Goal: Task Accomplishment & Management: Complete application form

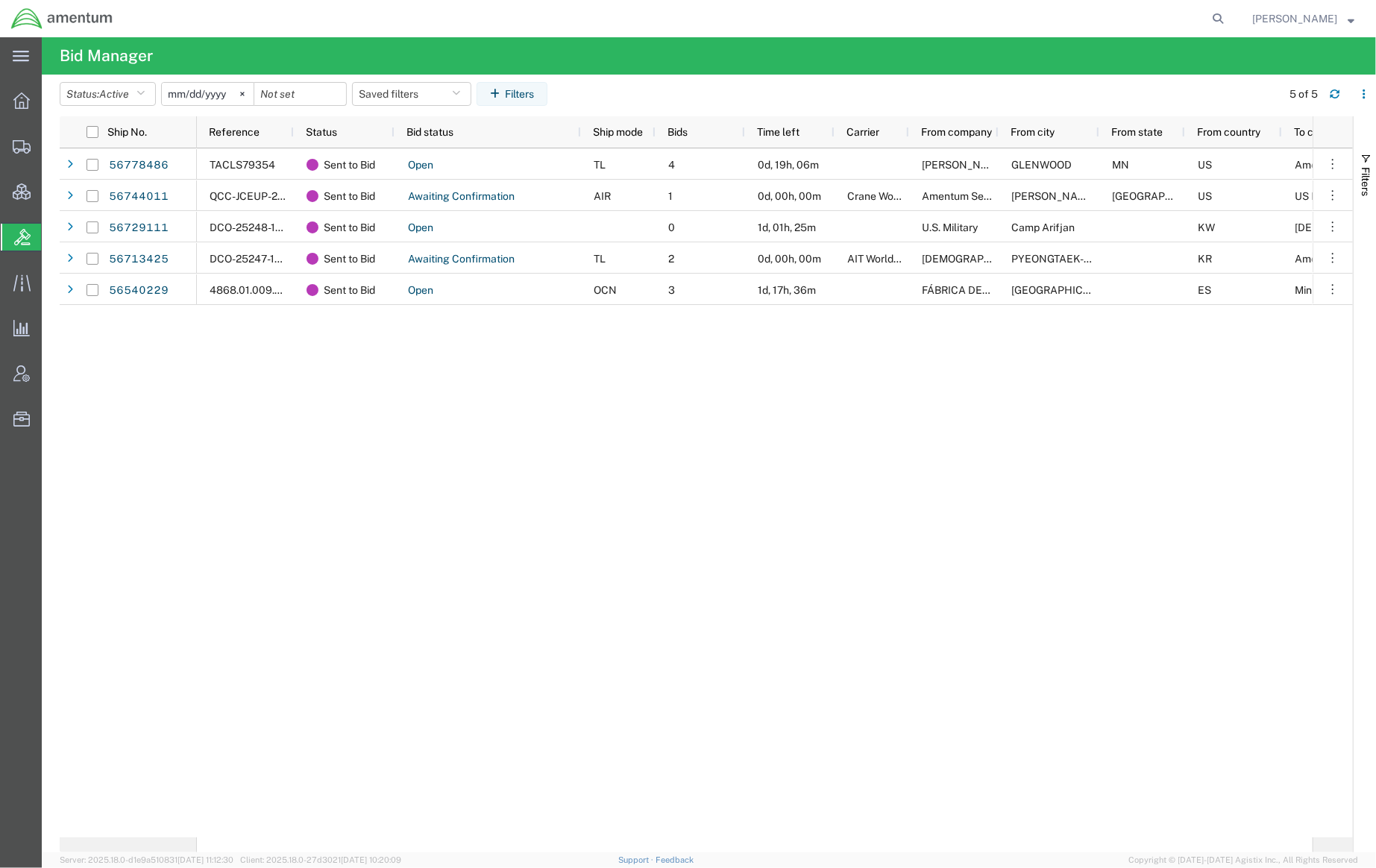
click at [1225, 13] on form at bounding box center [1219, 18] width 24 height 37
click at [1216, 18] on icon at bounding box center [1218, 18] width 21 height 21
paste input "56784515"
type input "56784515"
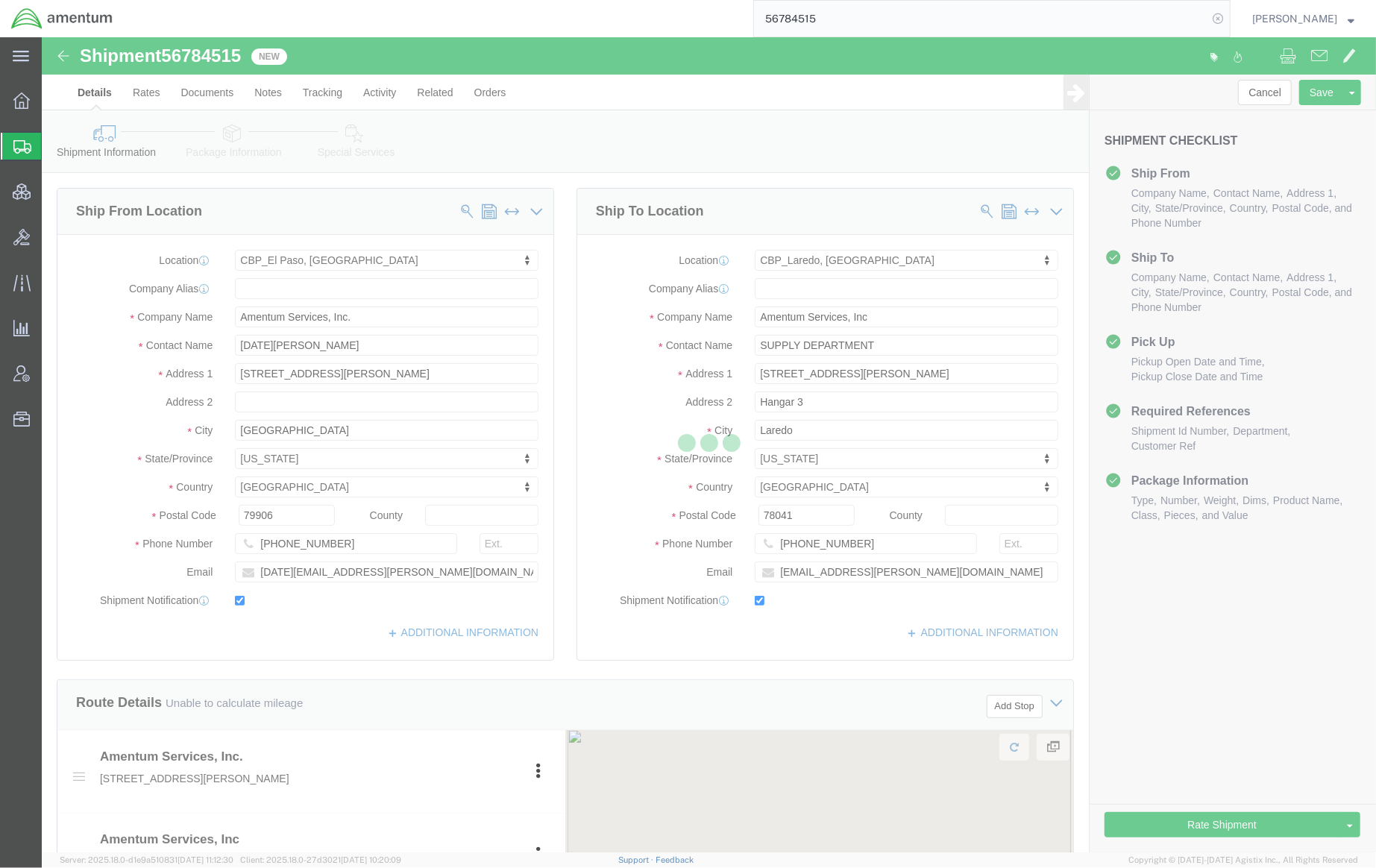
click at [1222, 16] on icon at bounding box center [1218, 18] width 21 height 21
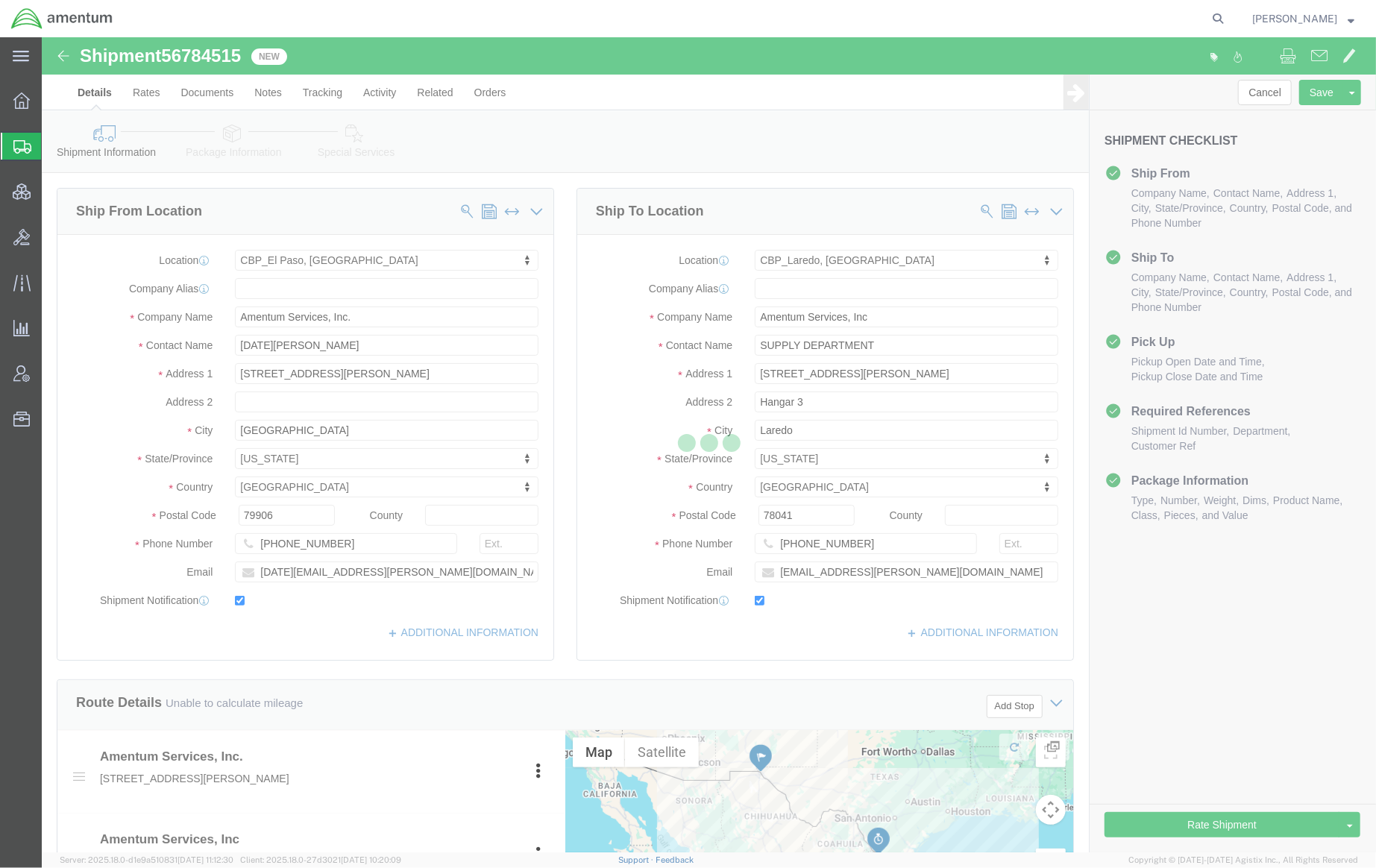
select select "49939"
select select "49940"
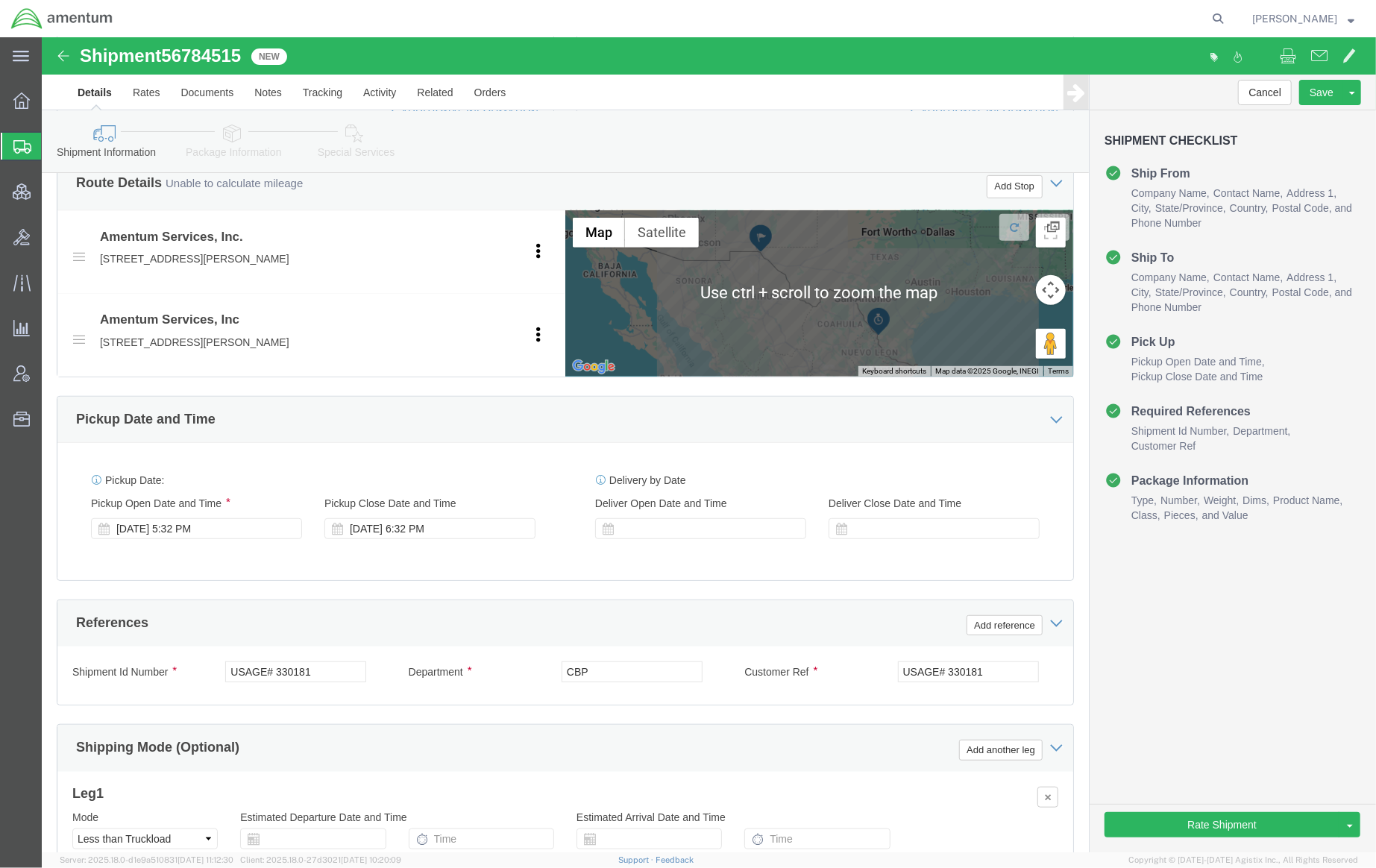
scroll to position [530, 0]
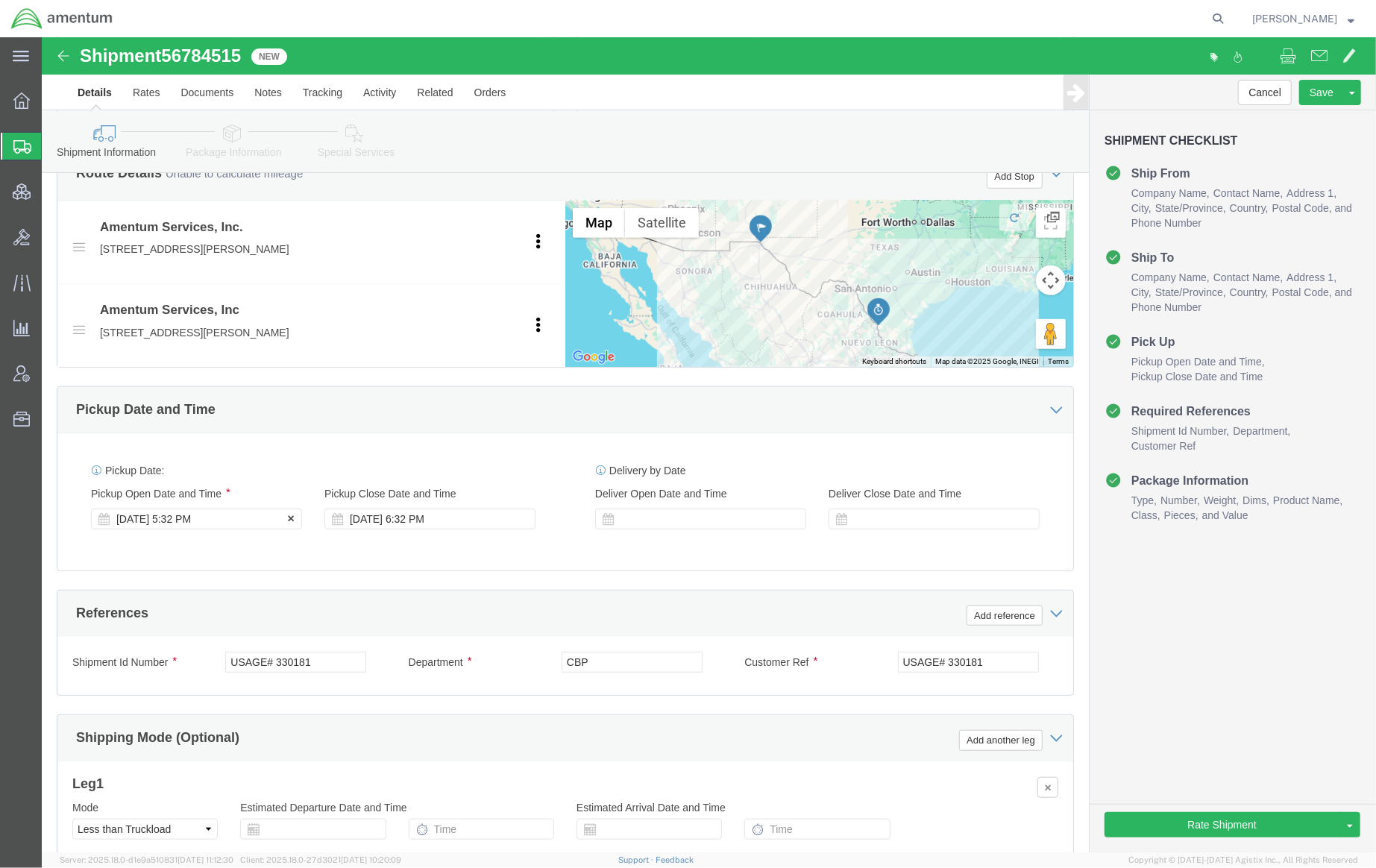
click div "[DATE] 5:32 PM"
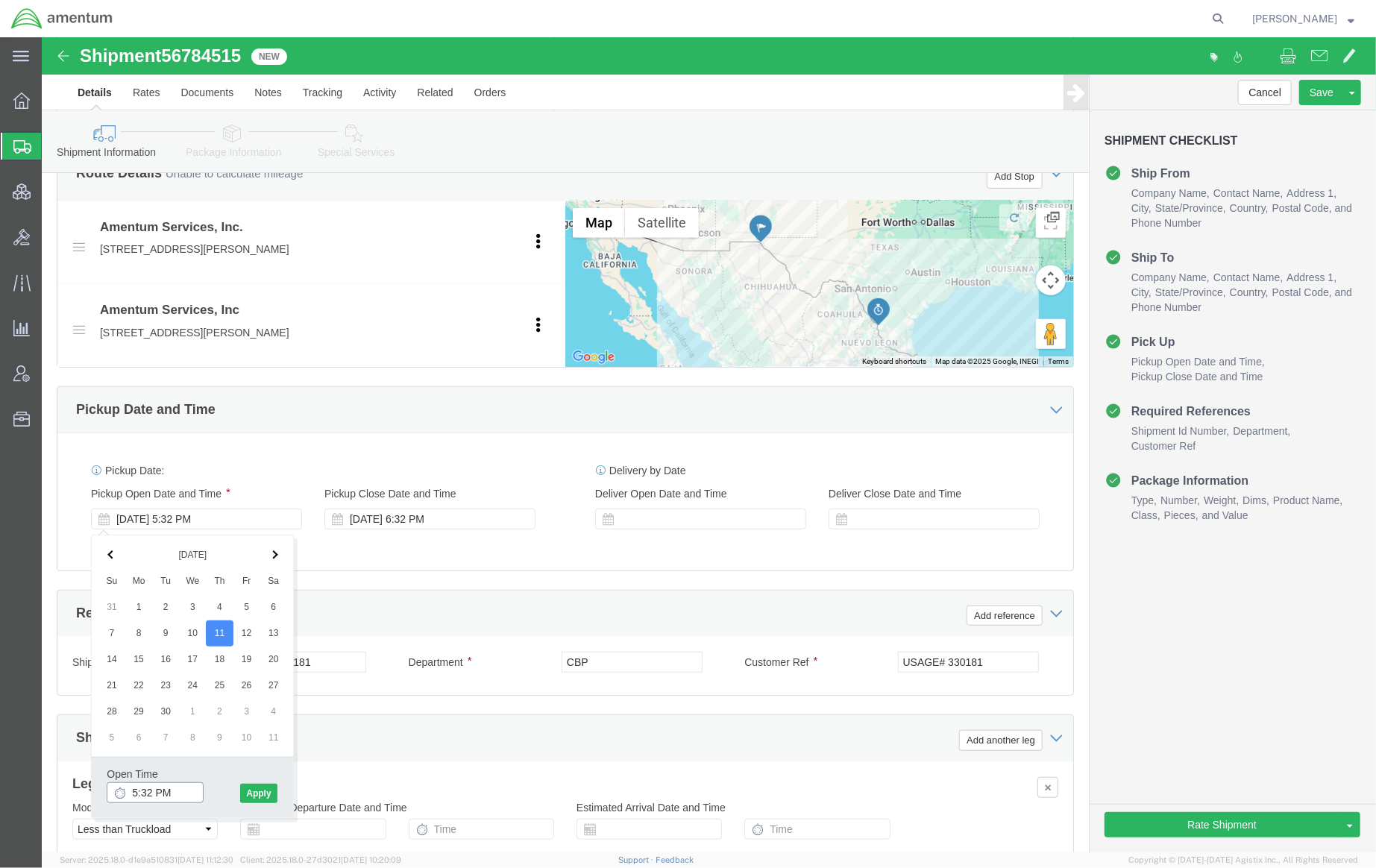
click input "5:32 PM"
type input "1:30 PM"
click button "Apply"
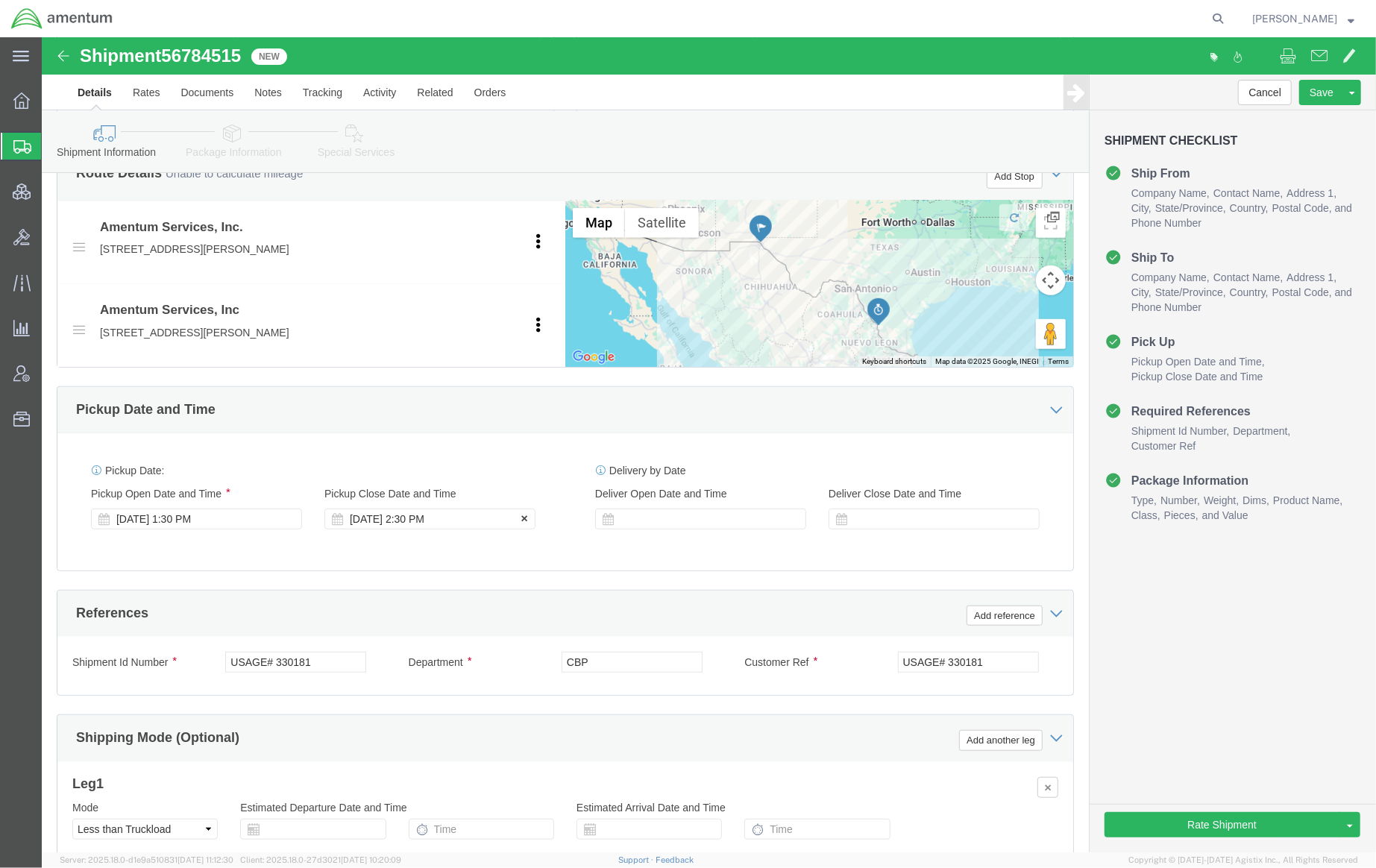
click div "[DATE] 2:30 PM"
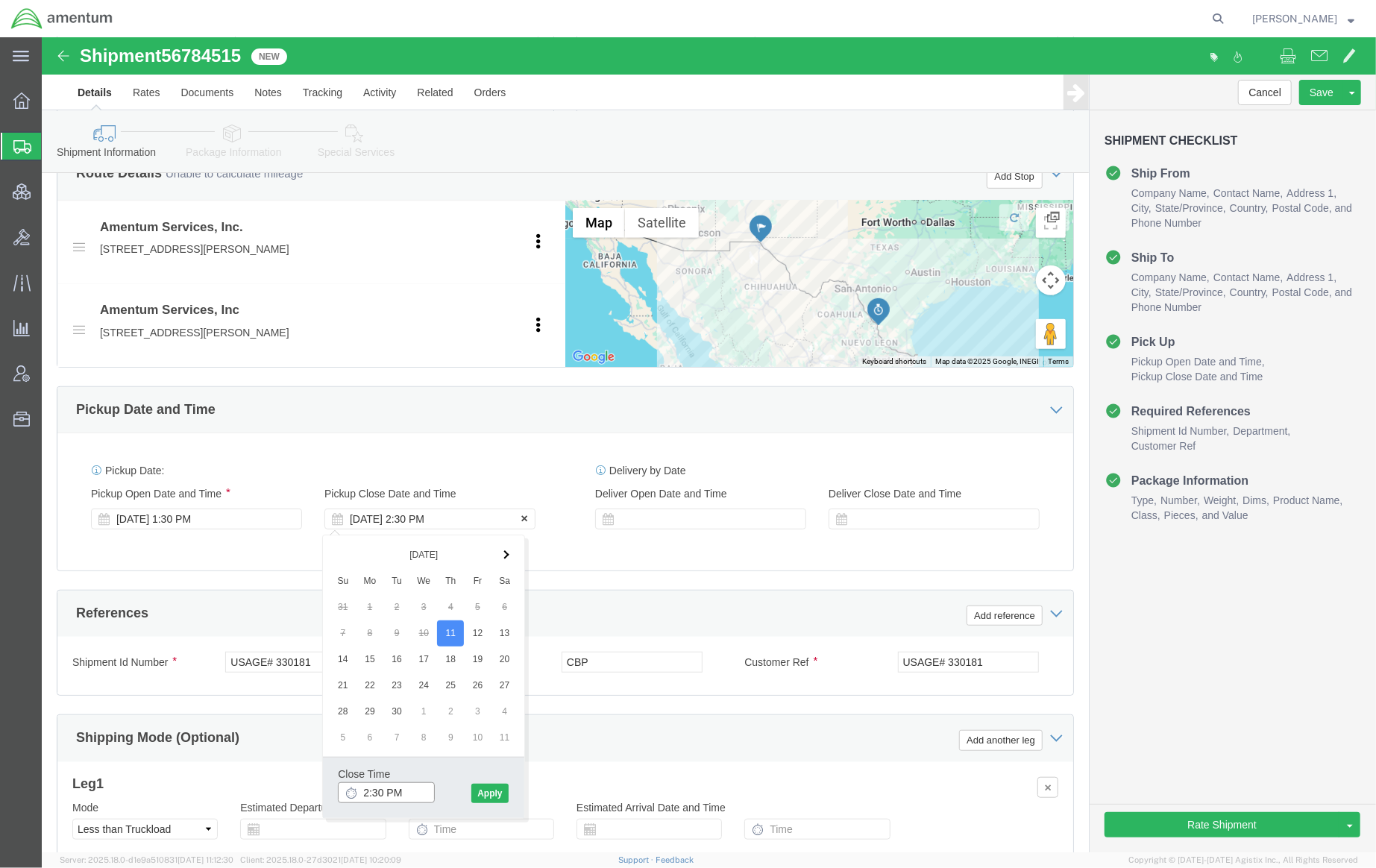
type input "3:30 PM"
click button "Apply"
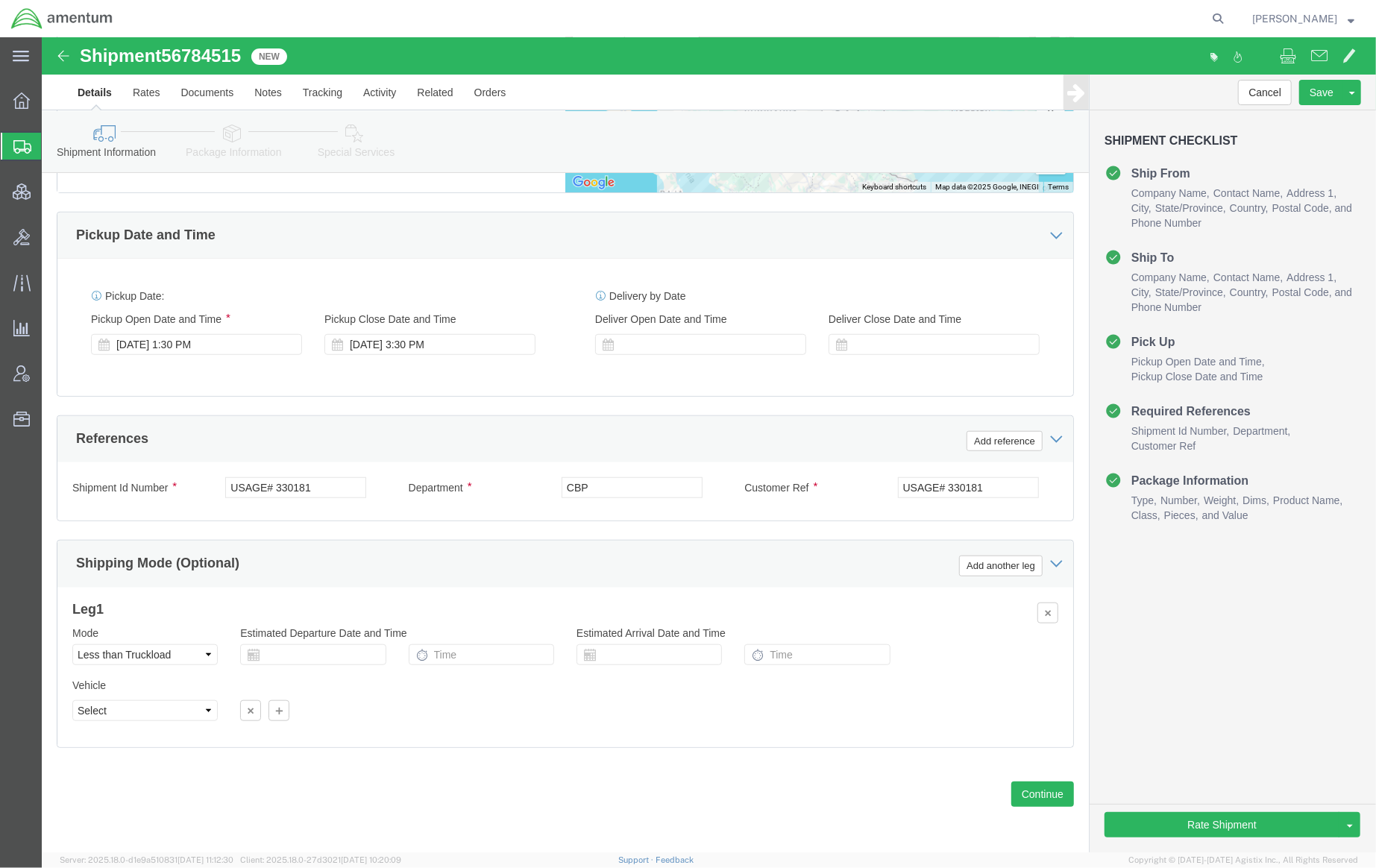
scroll to position [708, 0]
click button "Add reference"
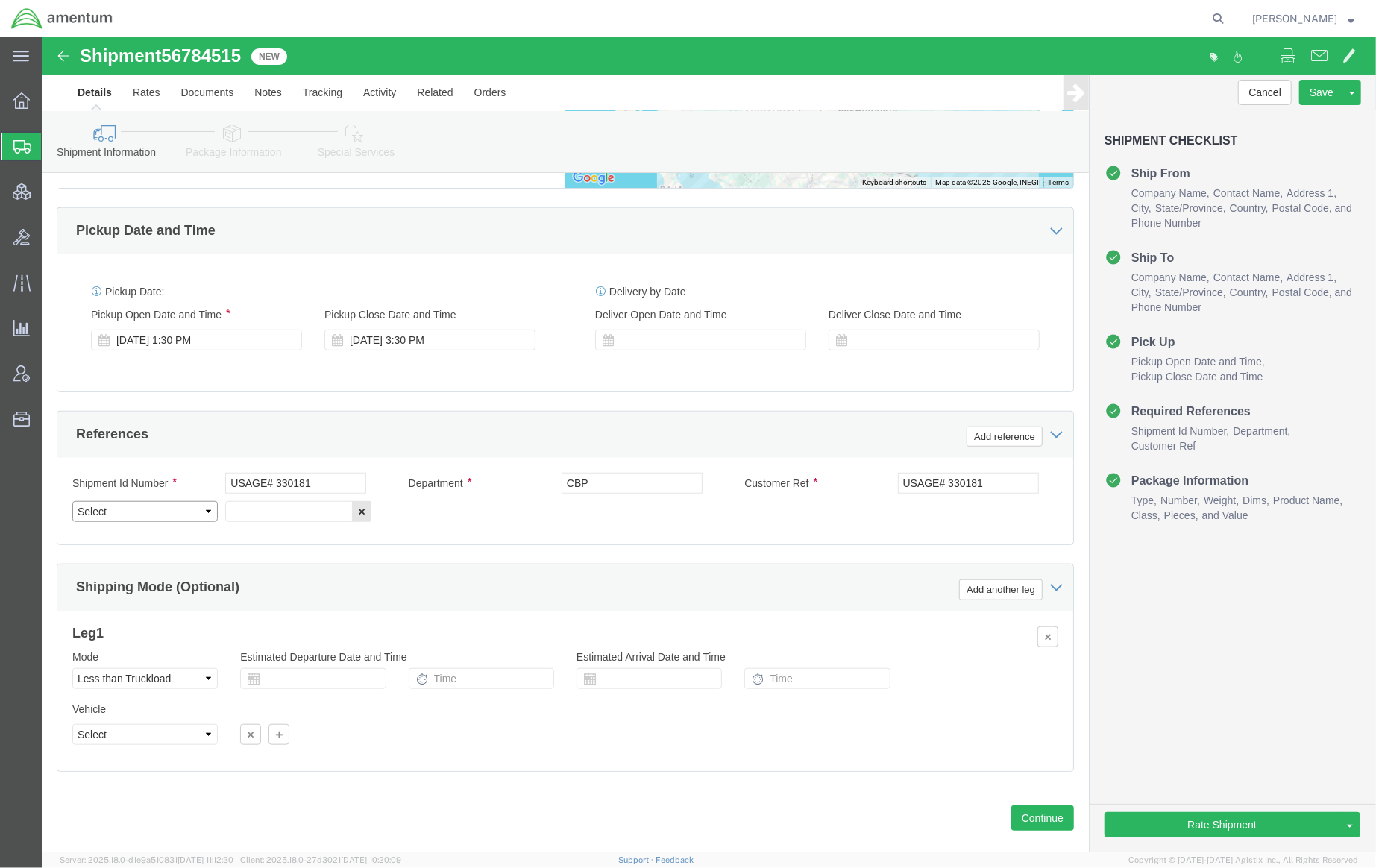
click select "Select Account Type Activity ID Airline Appointment Number ASN Batch Request # …"
select select "PROJNUM"
click select "Select Account Type Activity ID Airline Appointment Number ASN Batch Request # …"
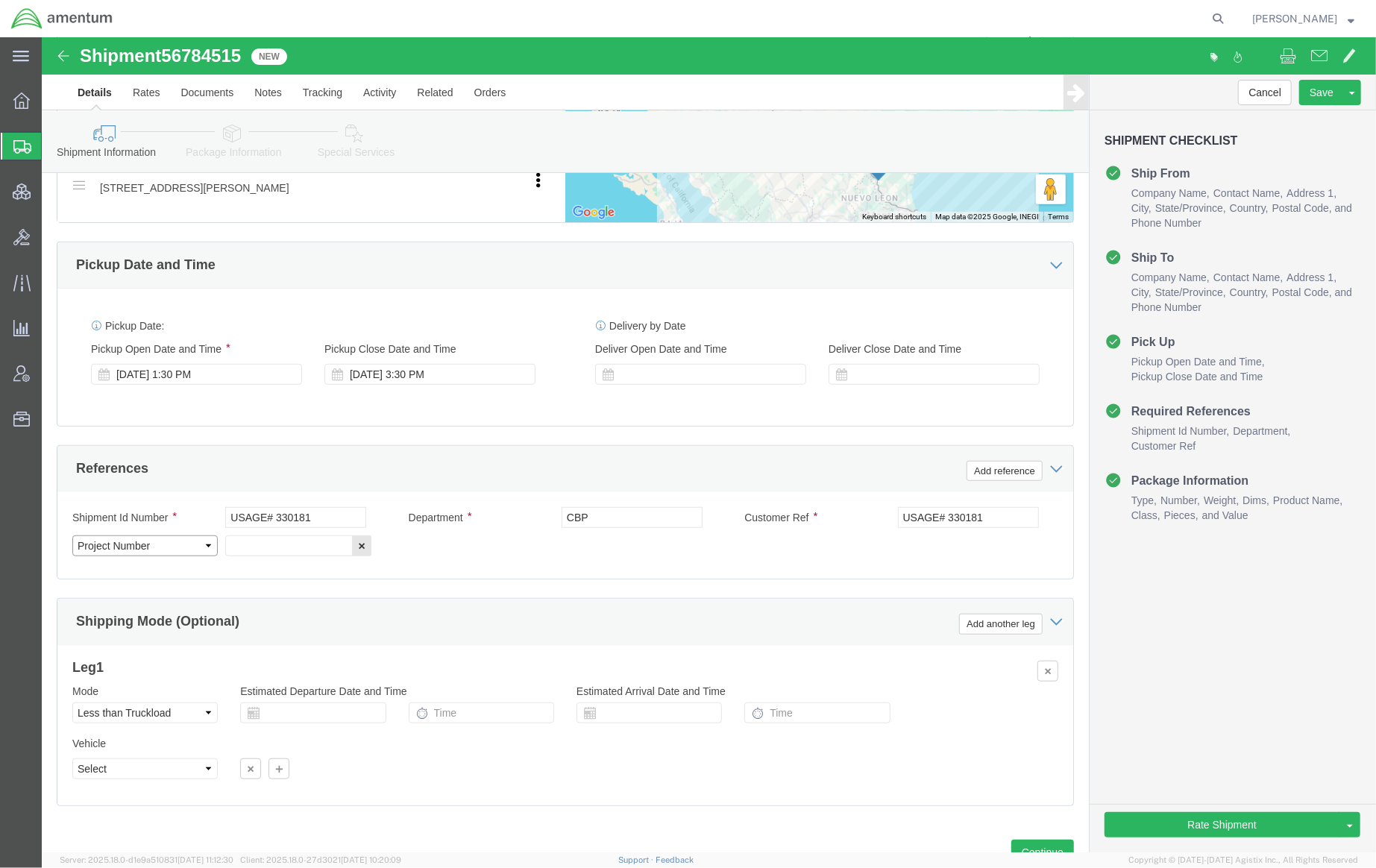
scroll to position [737, 0]
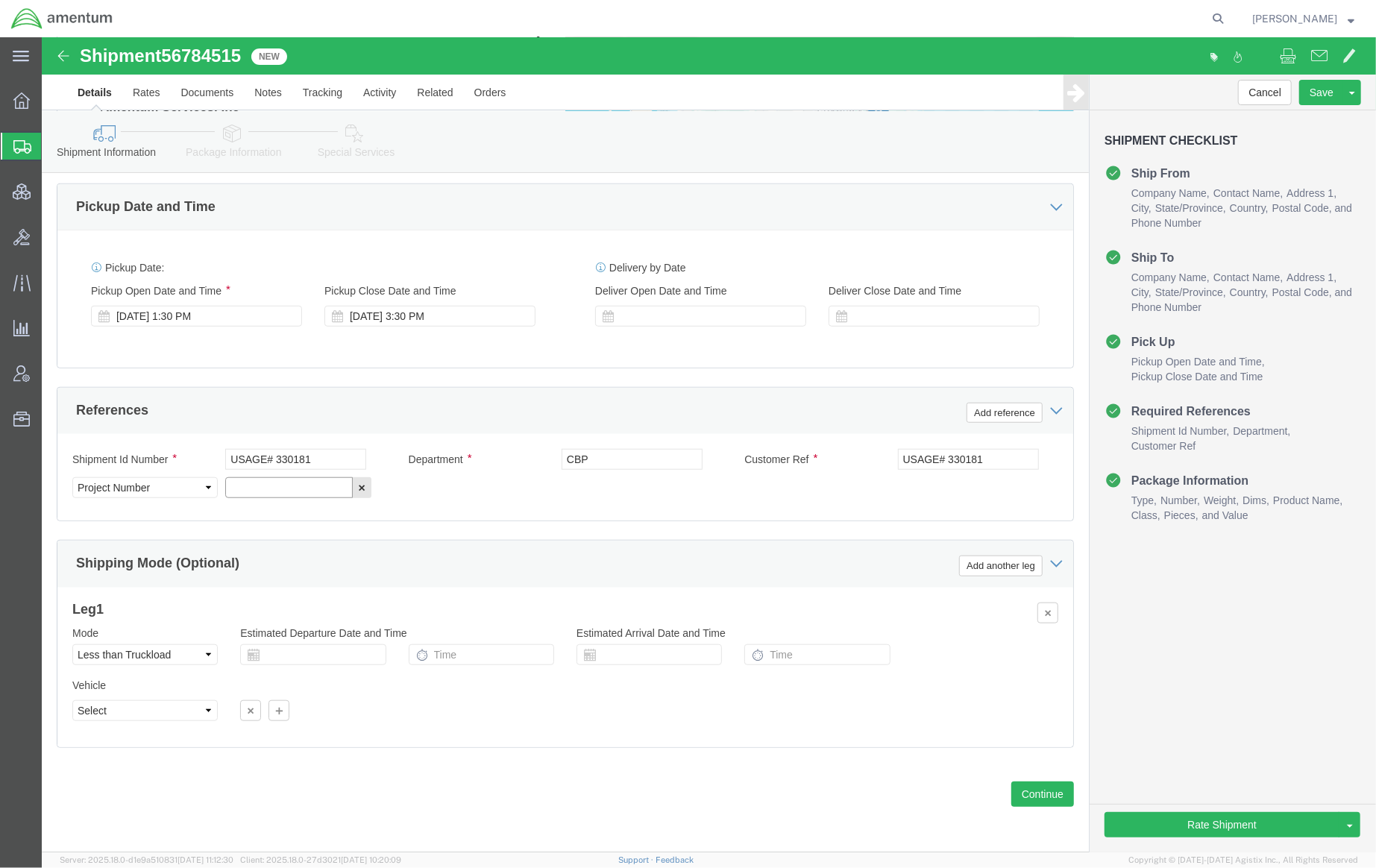
click input "text"
paste input "6118.03.03.2219.000.LRT.0000"
type input "6118.03.03.2219.000.LRT.0000"
click select "Select Air Less than Truckload Multi-Leg Ocean Freight Rail Small Parcel Truckl…"
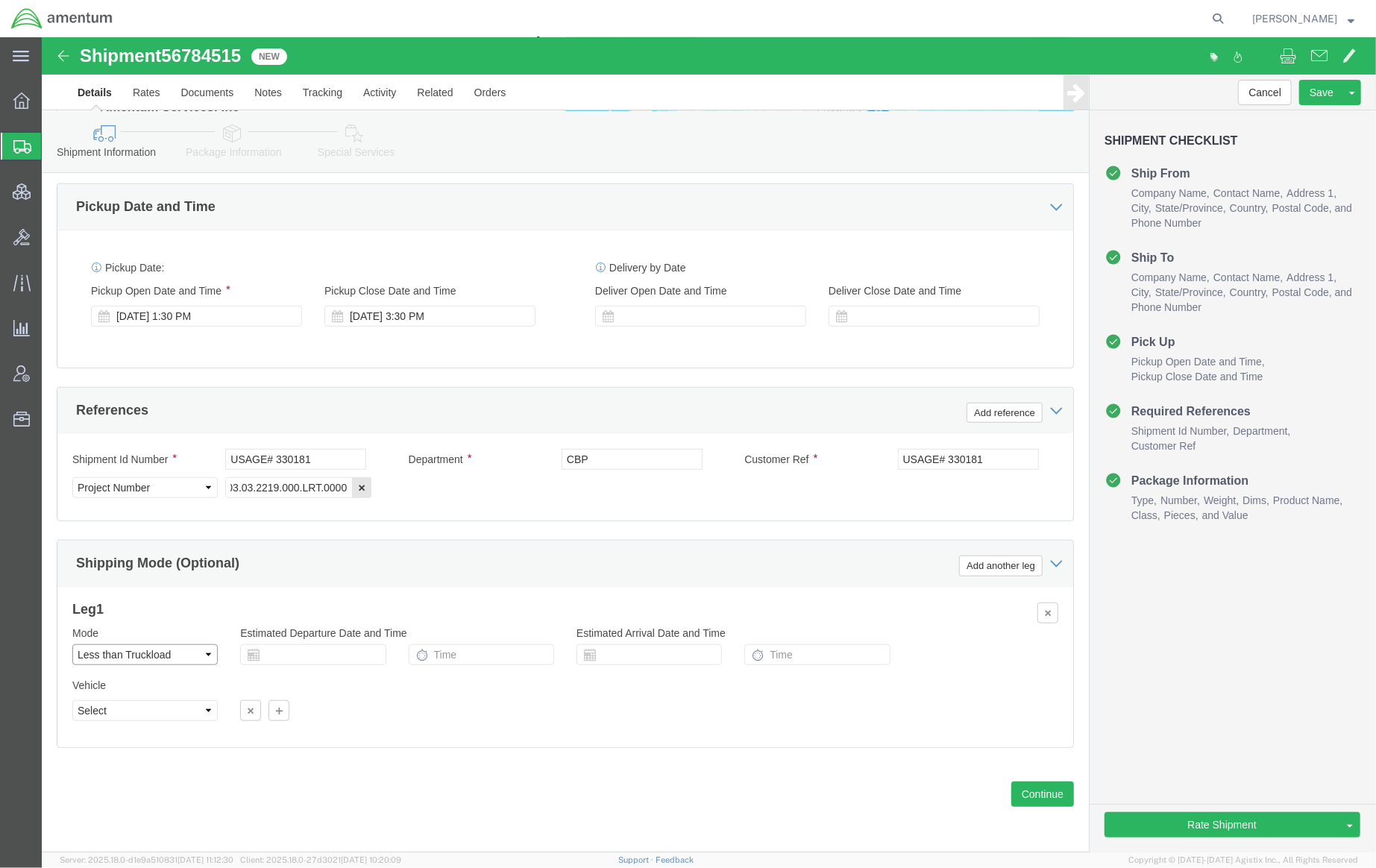
scroll to position [0, 0]
select select "TL"
click select "Select Air Less than Truckload Multi-Leg Ocean Freight Rail Small Parcel Truckl…"
click select "Select 1-Ton (PSS) 10 Wheel 10 Yard Dump Truck 20 Yard Dump Truck Bobtail Botto…"
select select "FLBD"
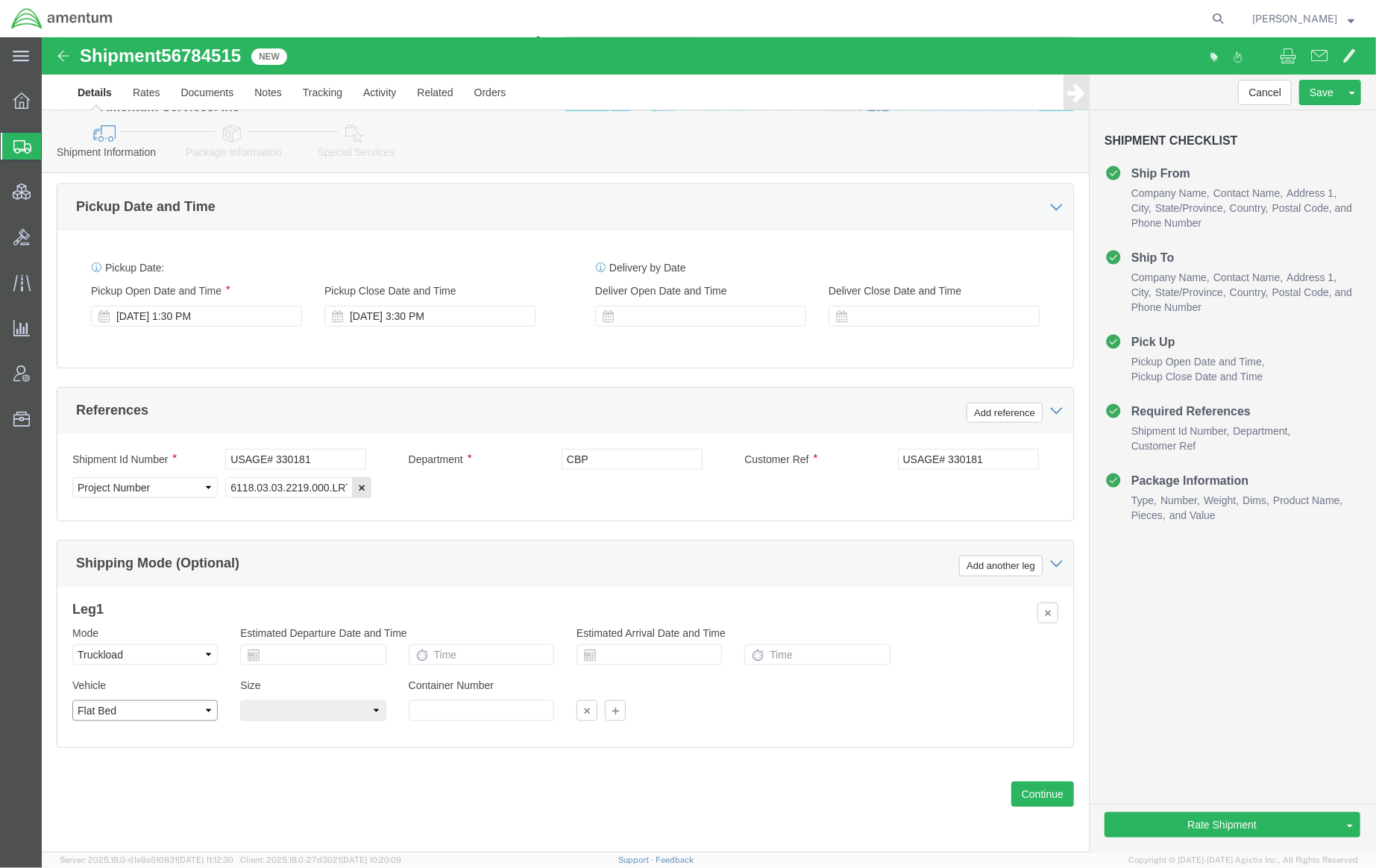
click select "Select 1-Ton (PSS) 10 Wheel 10 Yard Dump Truck 20 Yard Dump Truck Bobtail Botto…"
click h3 "Leg 1"
click icon
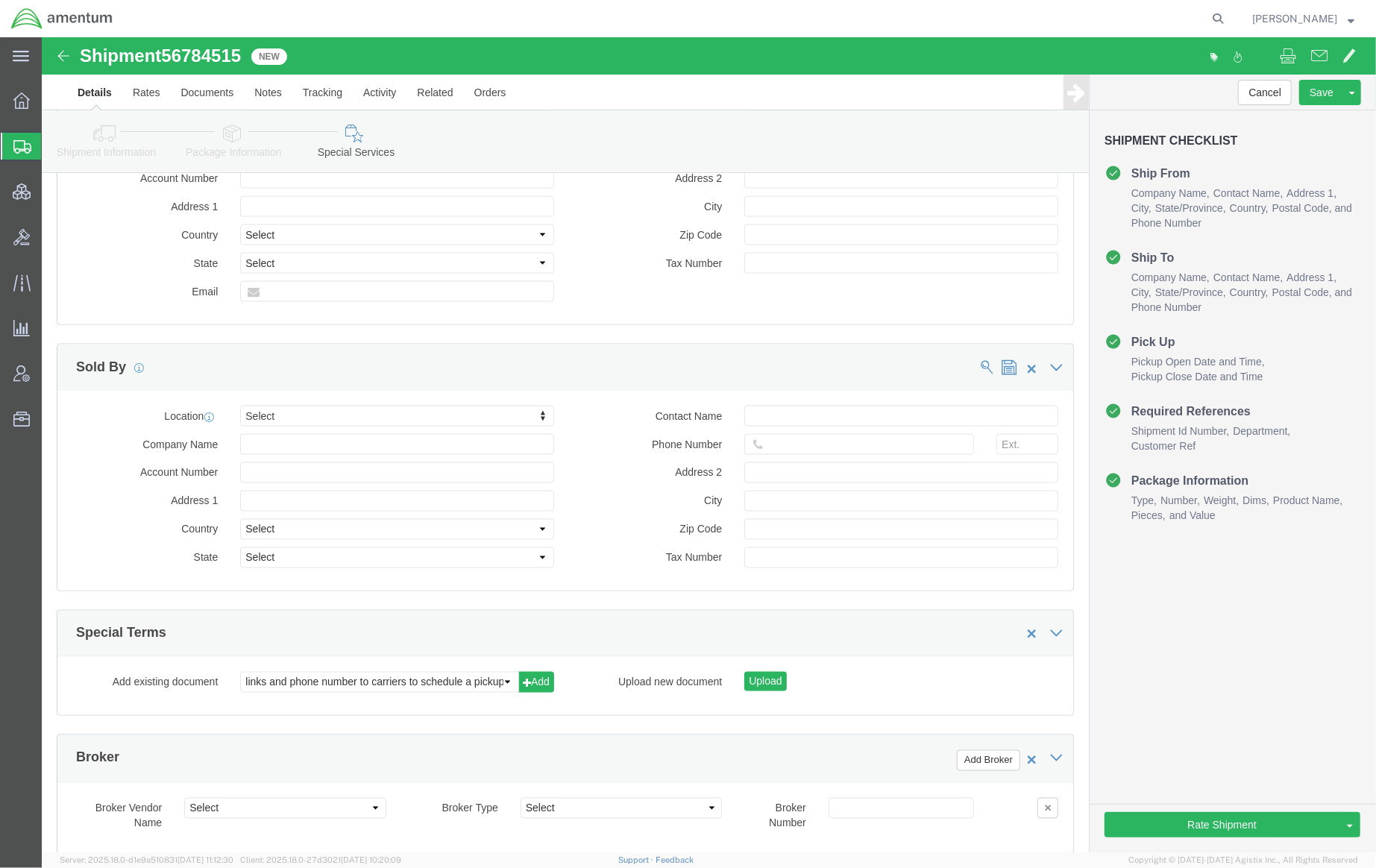
scroll to position [1586, 0]
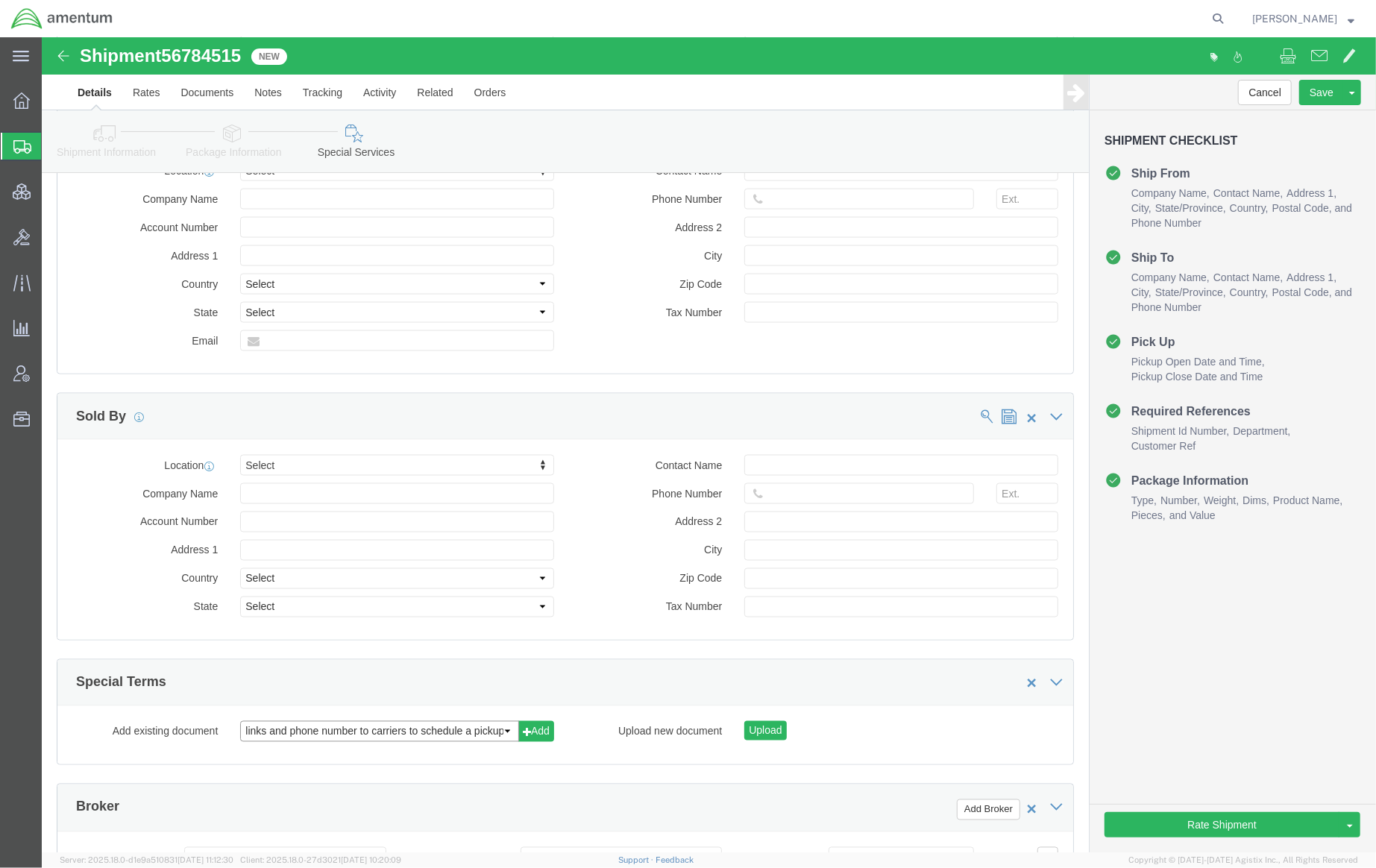
click select "links and phone number to carriers to schedule a pickup instructions for US imp…"
select select "109858247"
click select "links and phone number to carriers to schedule a pickup instructions for US imp…"
click button "Add"
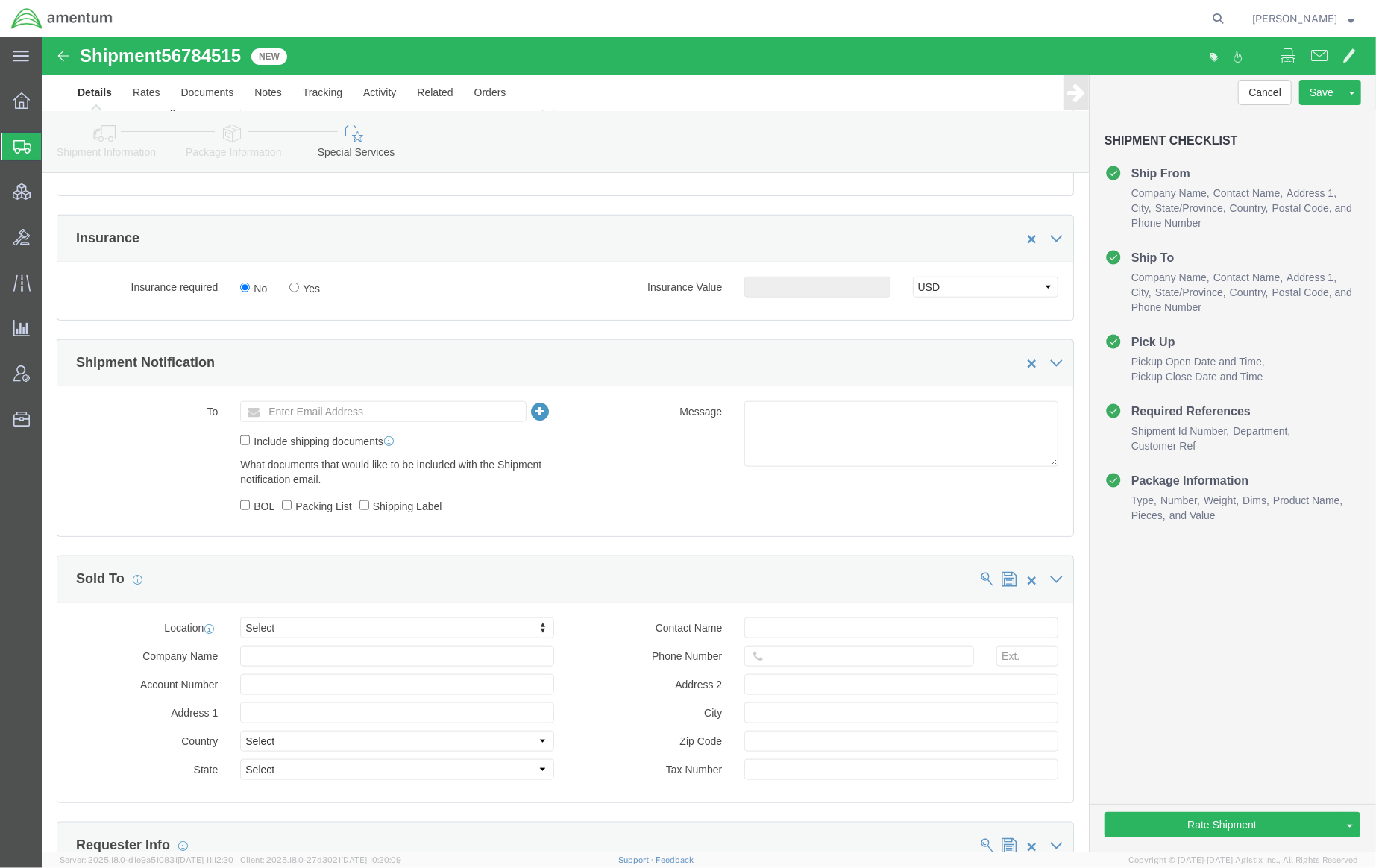
scroll to position [791, 0]
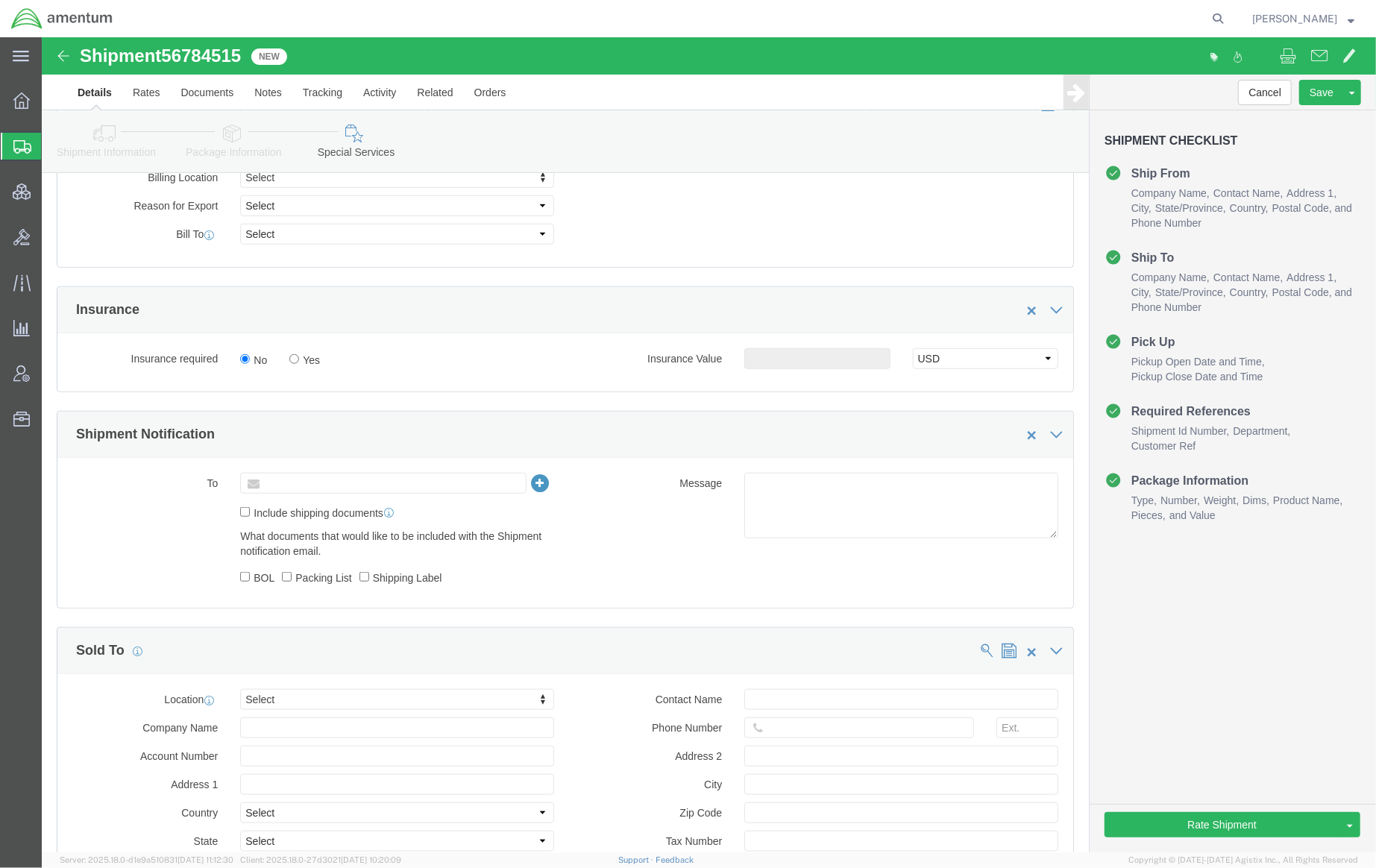
click input "text"
paste input "[EMAIL_ADDRESS][DOMAIN_NAME]"
type input "[EMAIL_ADDRESS][DOMAIN_NAME]"
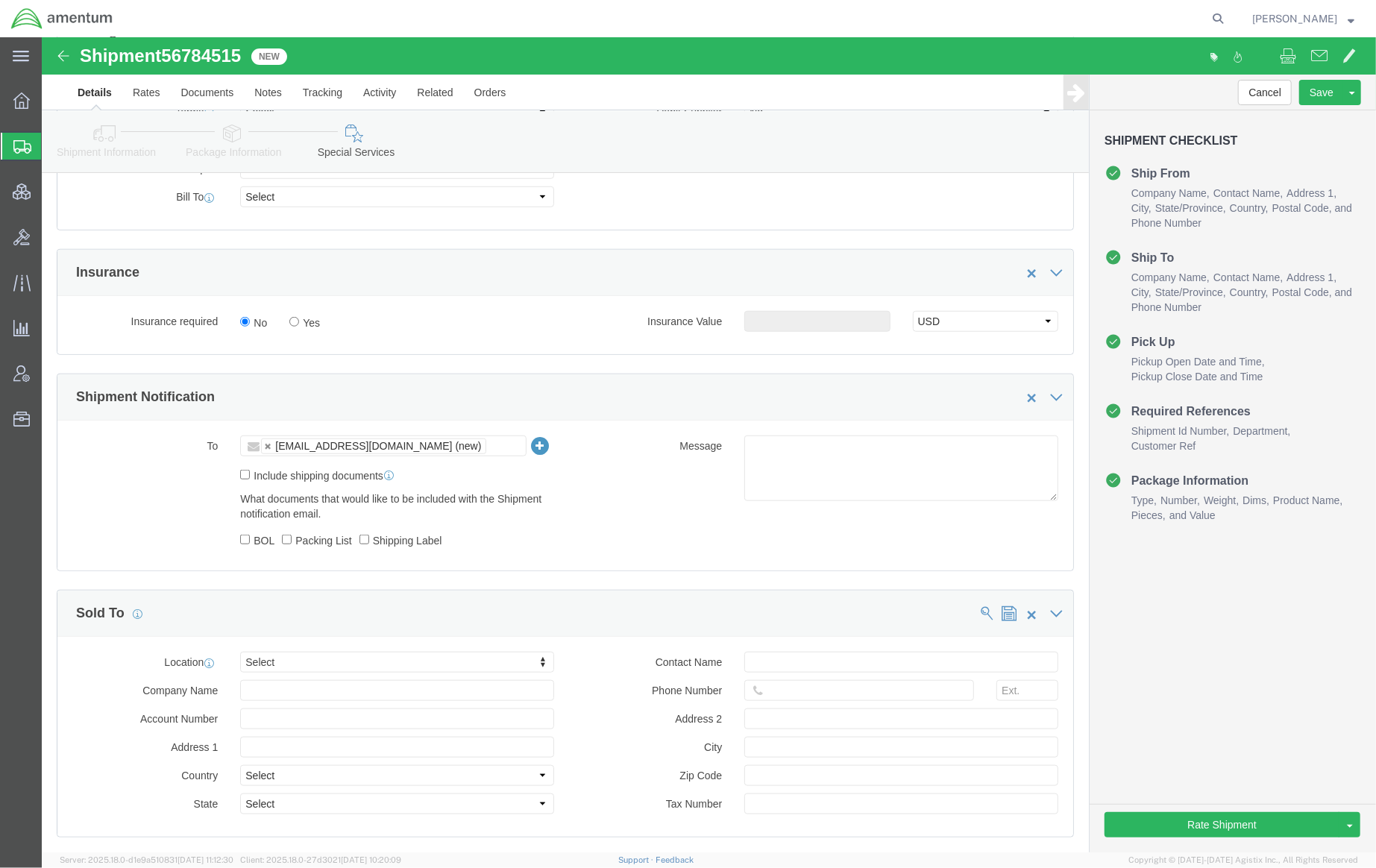
scroll to position [795, 0]
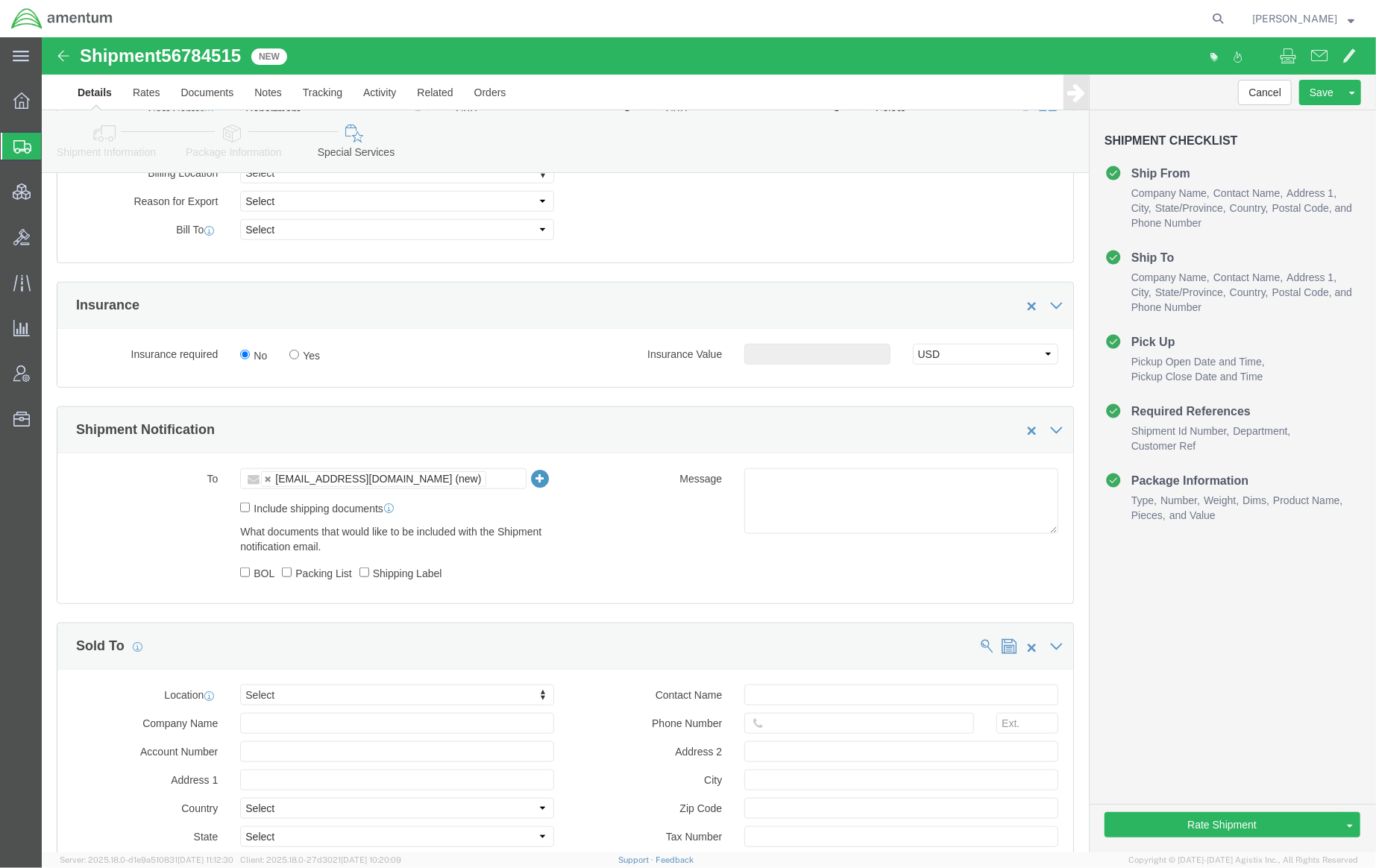
click ul "[EMAIL_ADDRESS][DOMAIN_NAME] (new)"
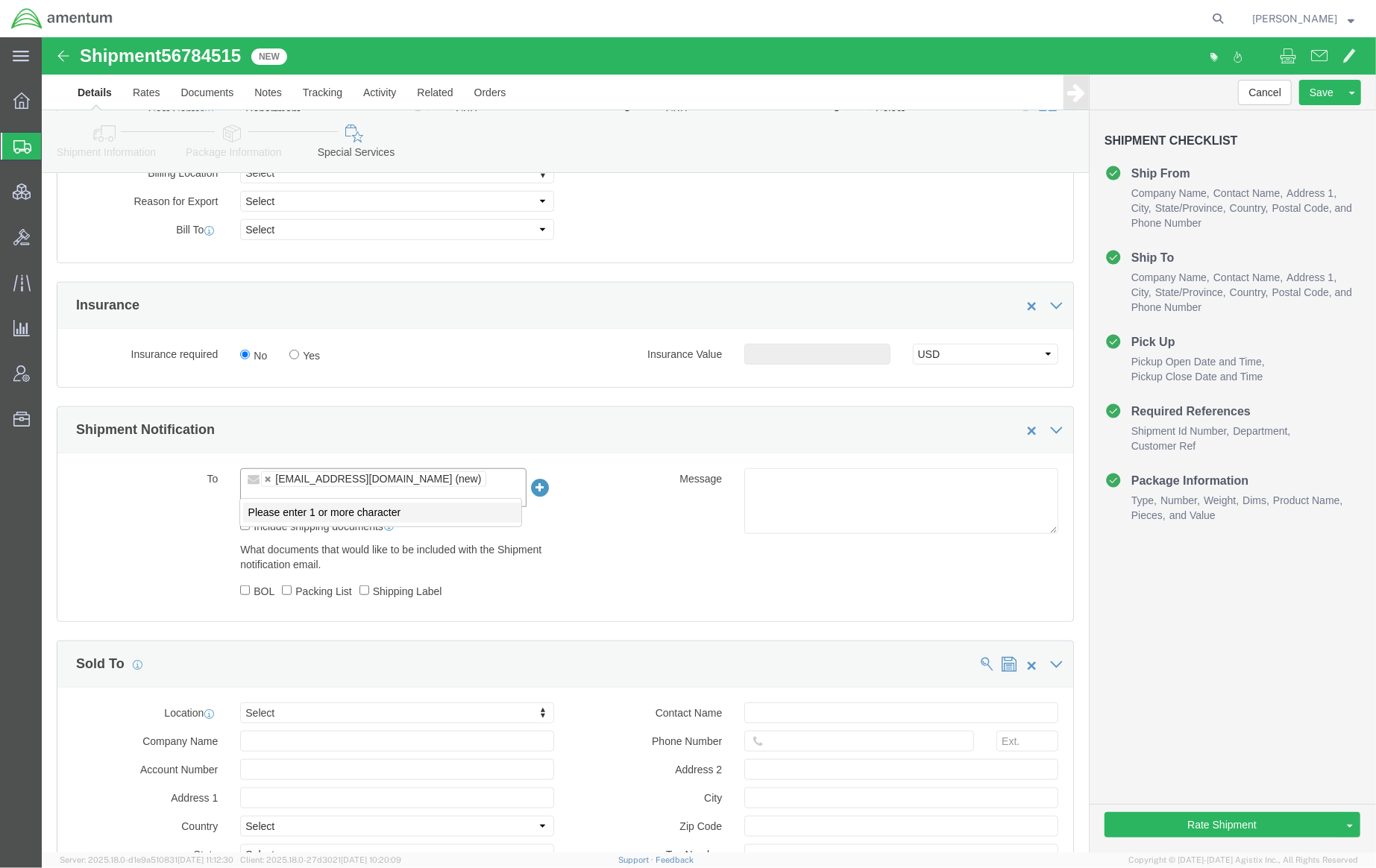
paste input "[DATE][EMAIL_ADDRESS][PERSON_NAME][DOMAIN_NAME]"
type input "[DATE][EMAIL_ADDRESS][PERSON_NAME][DOMAIN_NAME]"
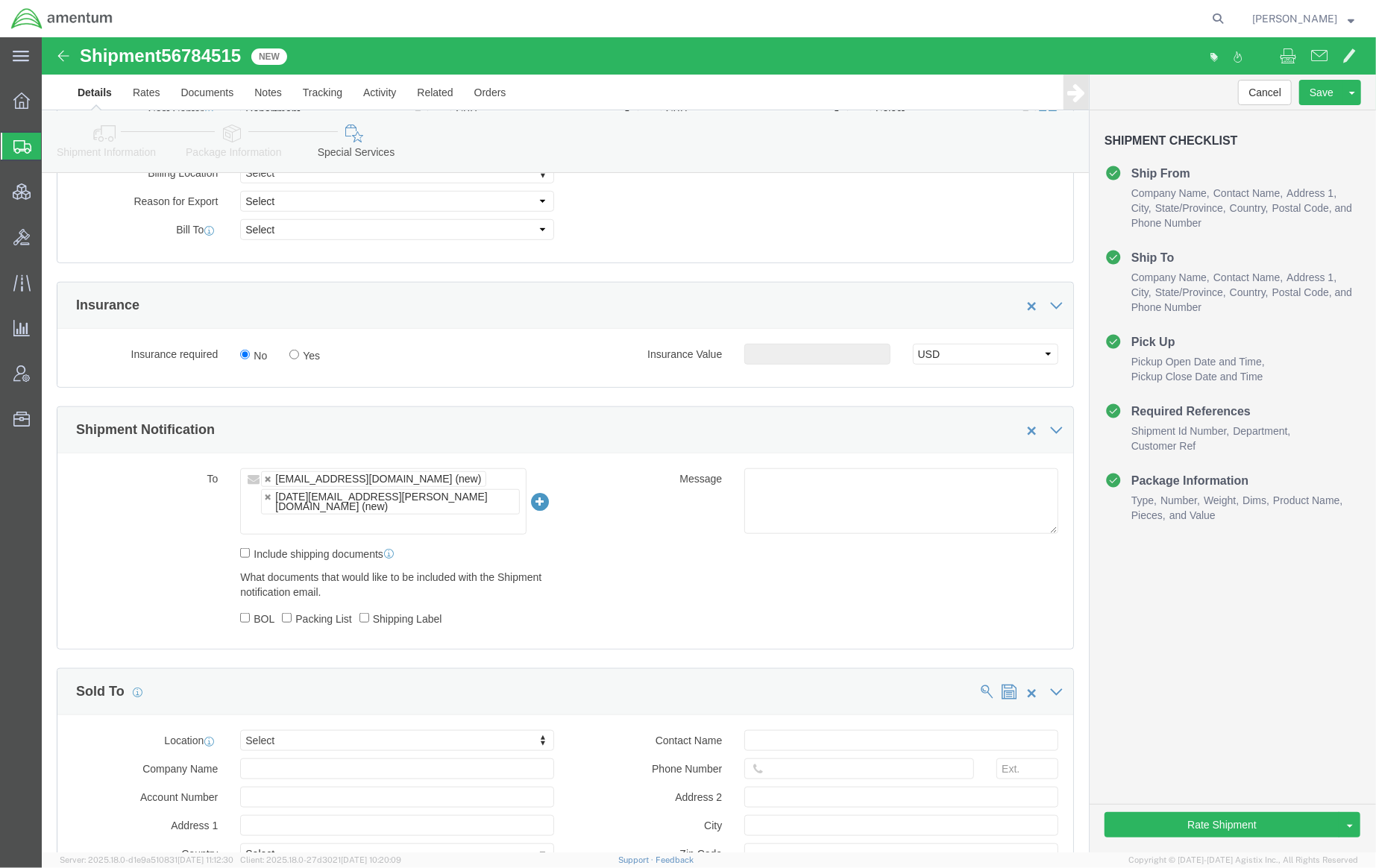
click icon
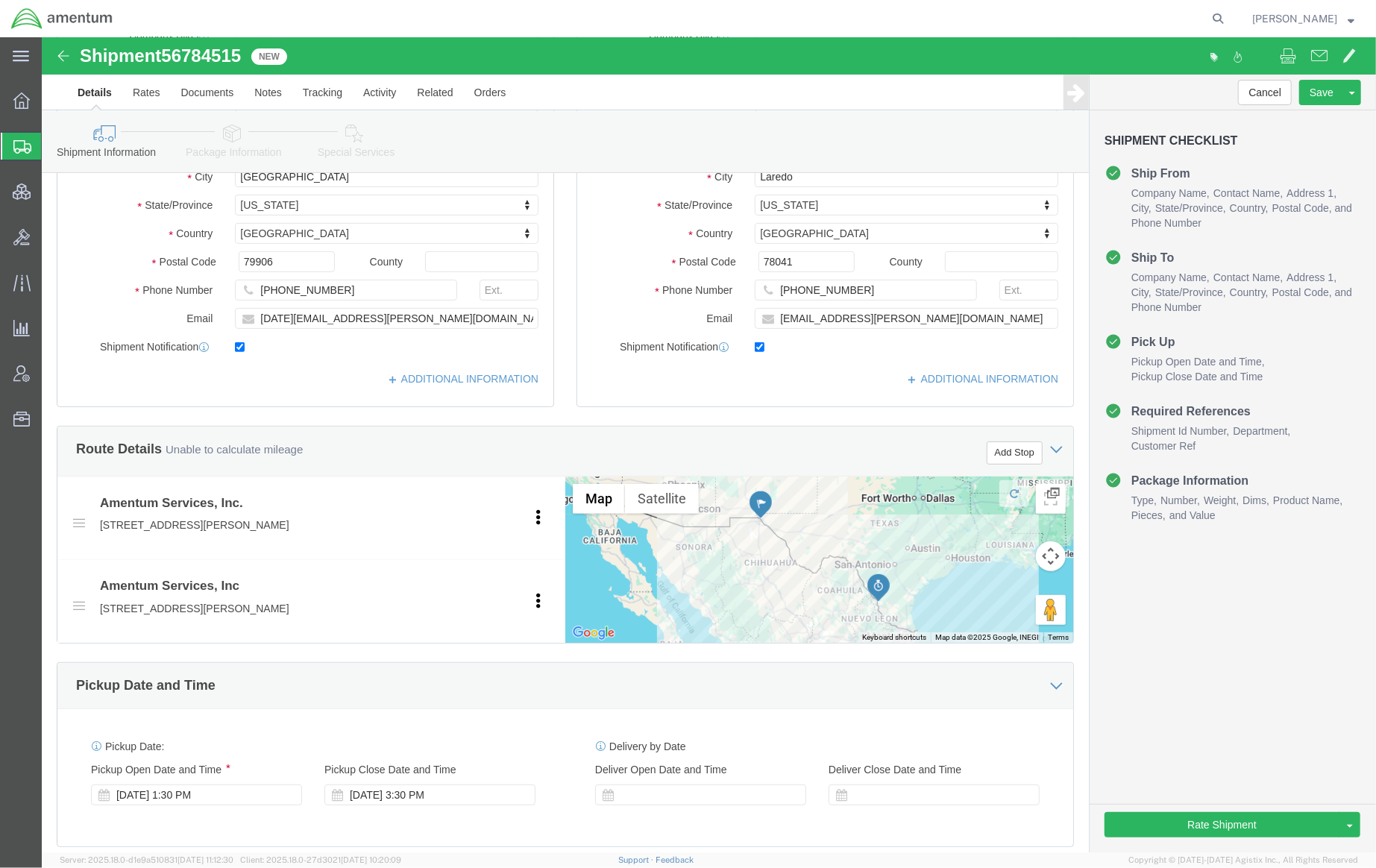
scroll to position [75, 0]
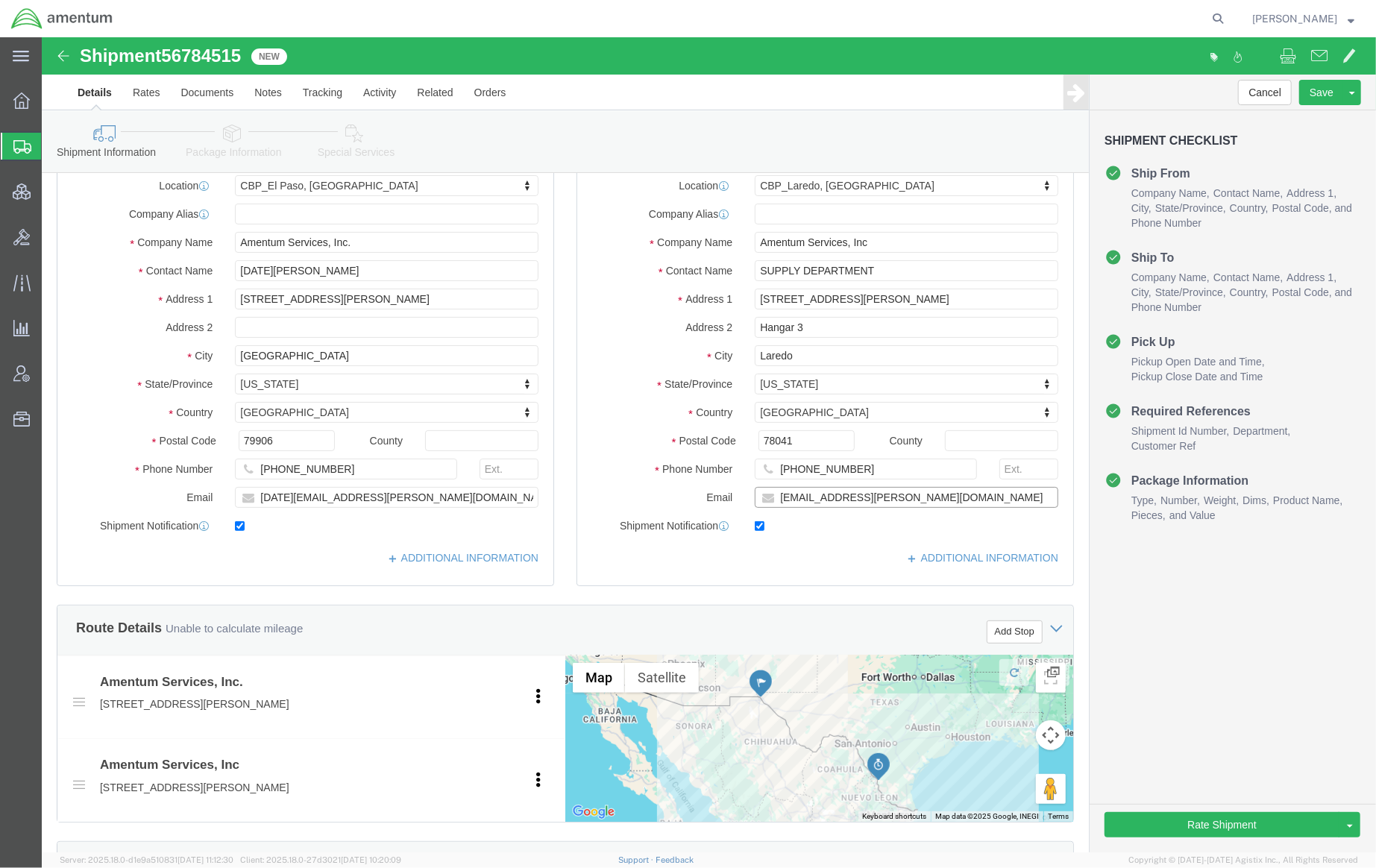
drag, startPoint x: 875, startPoint y: 466, endPoint x: 587, endPoint y: 460, distance: 288.1
click div "Email [EMAIL_ADDRESS][PERSON_NAME][DOMAIN_NAME]"
click icon
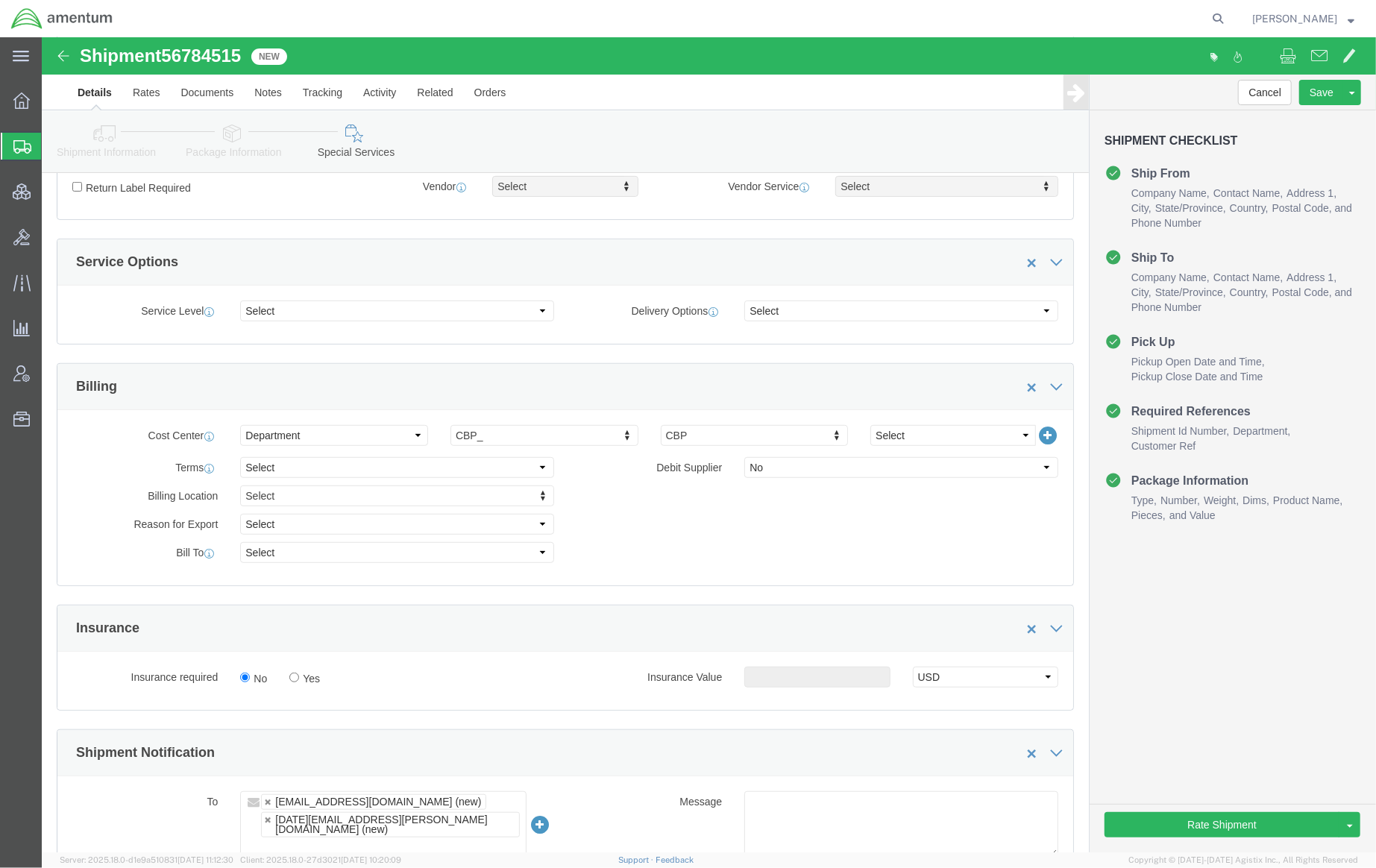
scroll to position [737, 0]
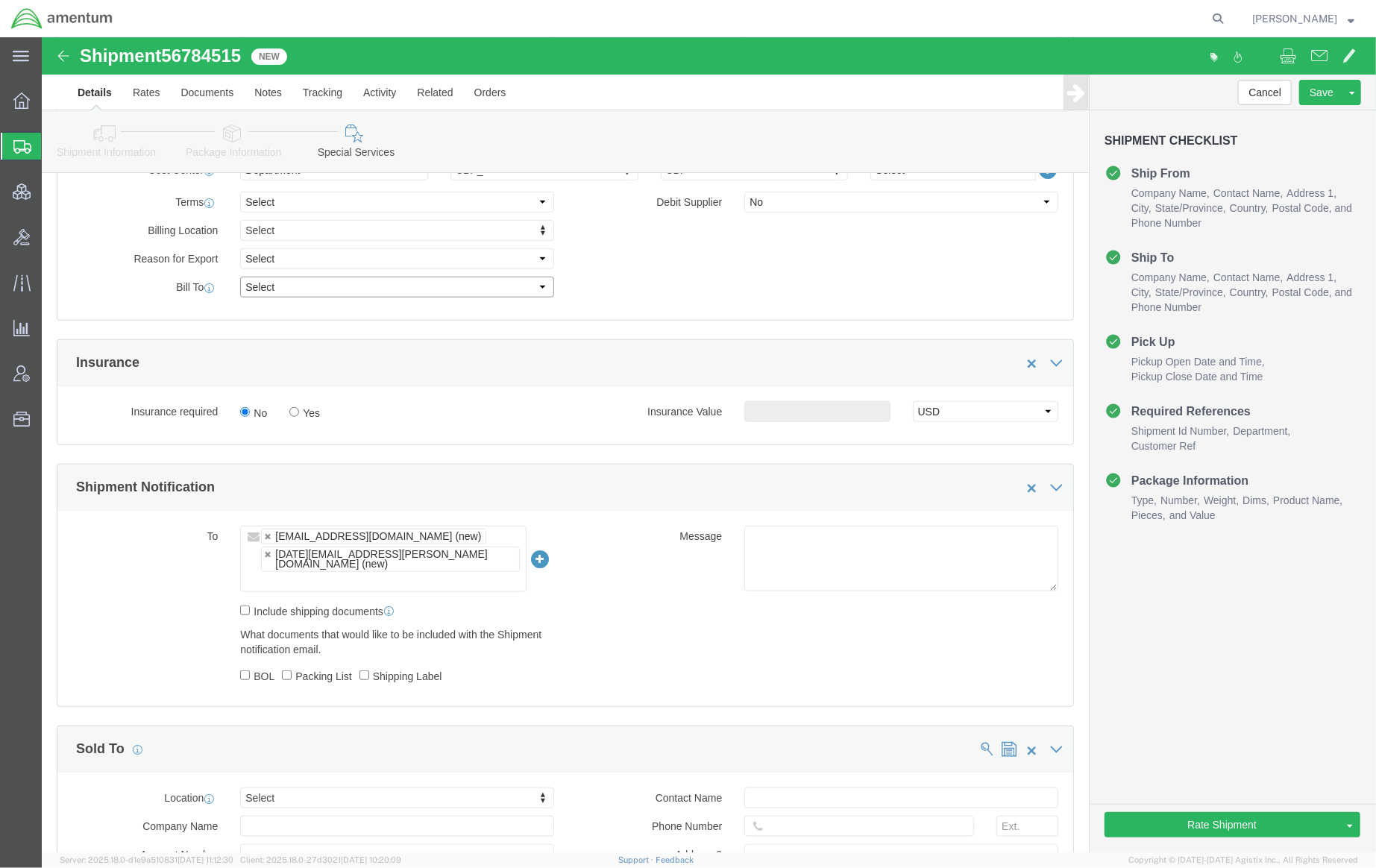
click select "Select Recipient Account Sender/Shipper Third Party Account"
select select "THRD"
click select "Select Recipient Account Sender/Shipper Third Party Account"
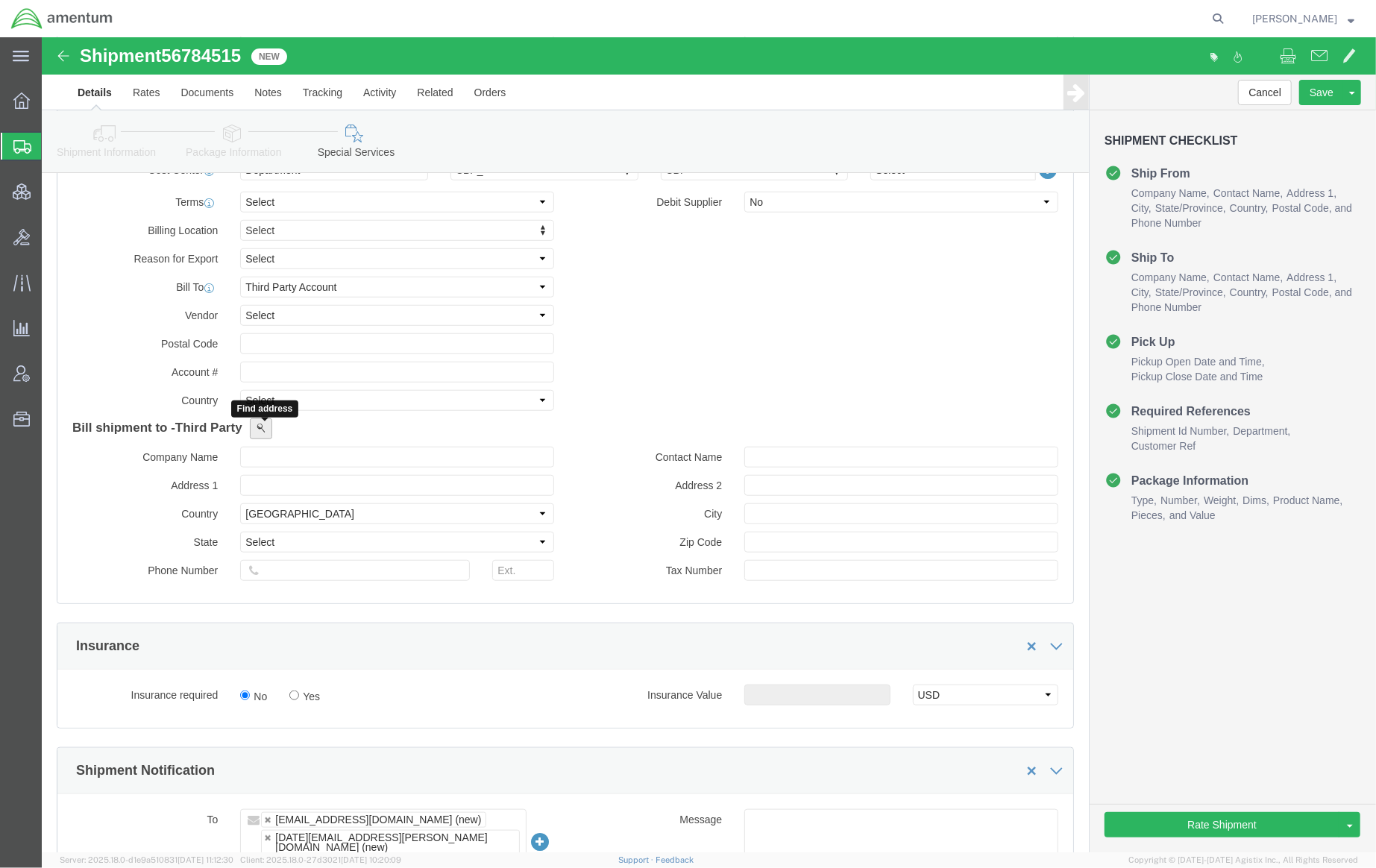
click button
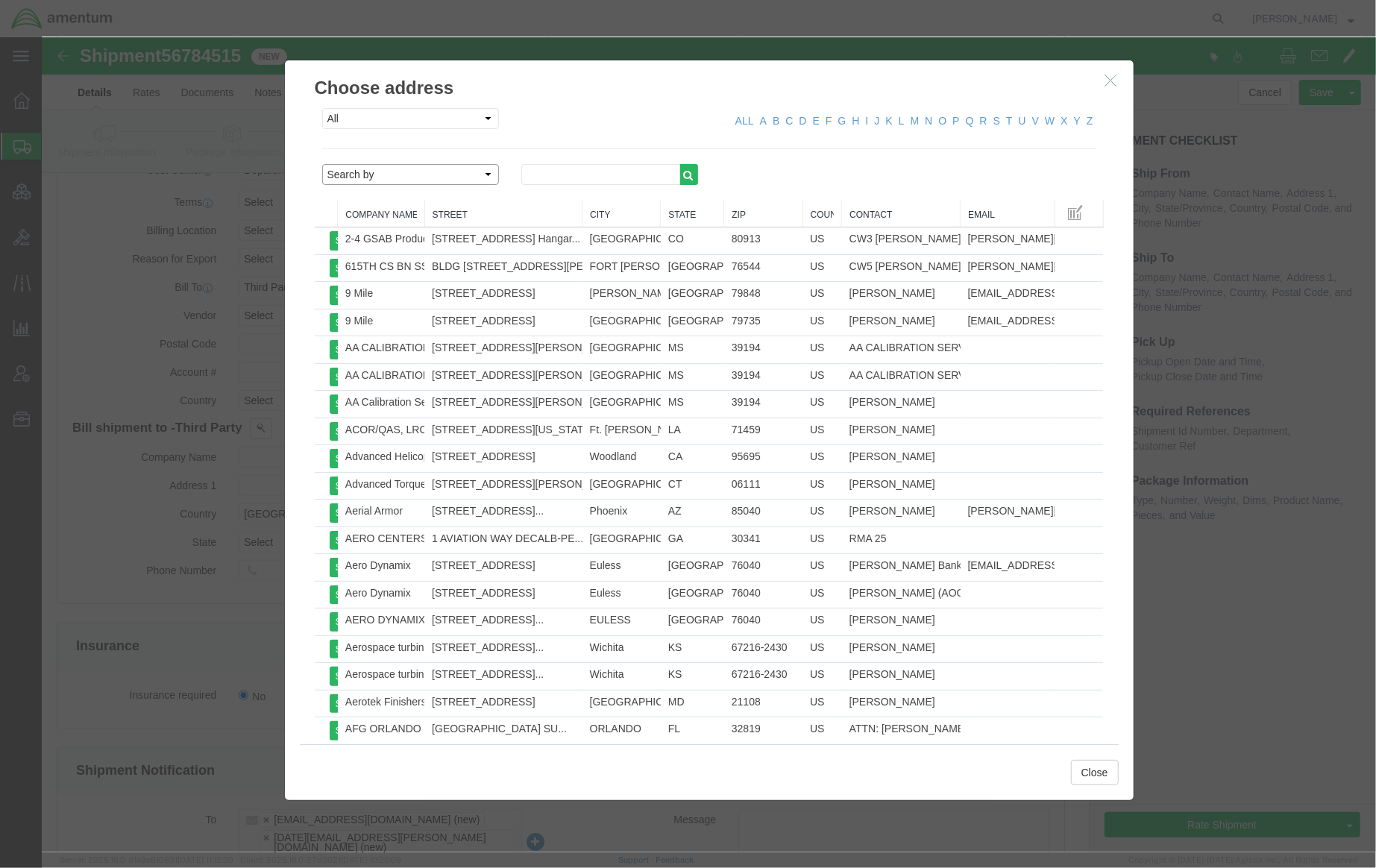
click select "Search by Address Book Name City Company Name Contact Name Country CustomerAlia…"
select select "emailAddress"
click select "Search by Address Book Name City Company Name Contact Name Country CustomerAlia…"
click input "text"
type input "edm"
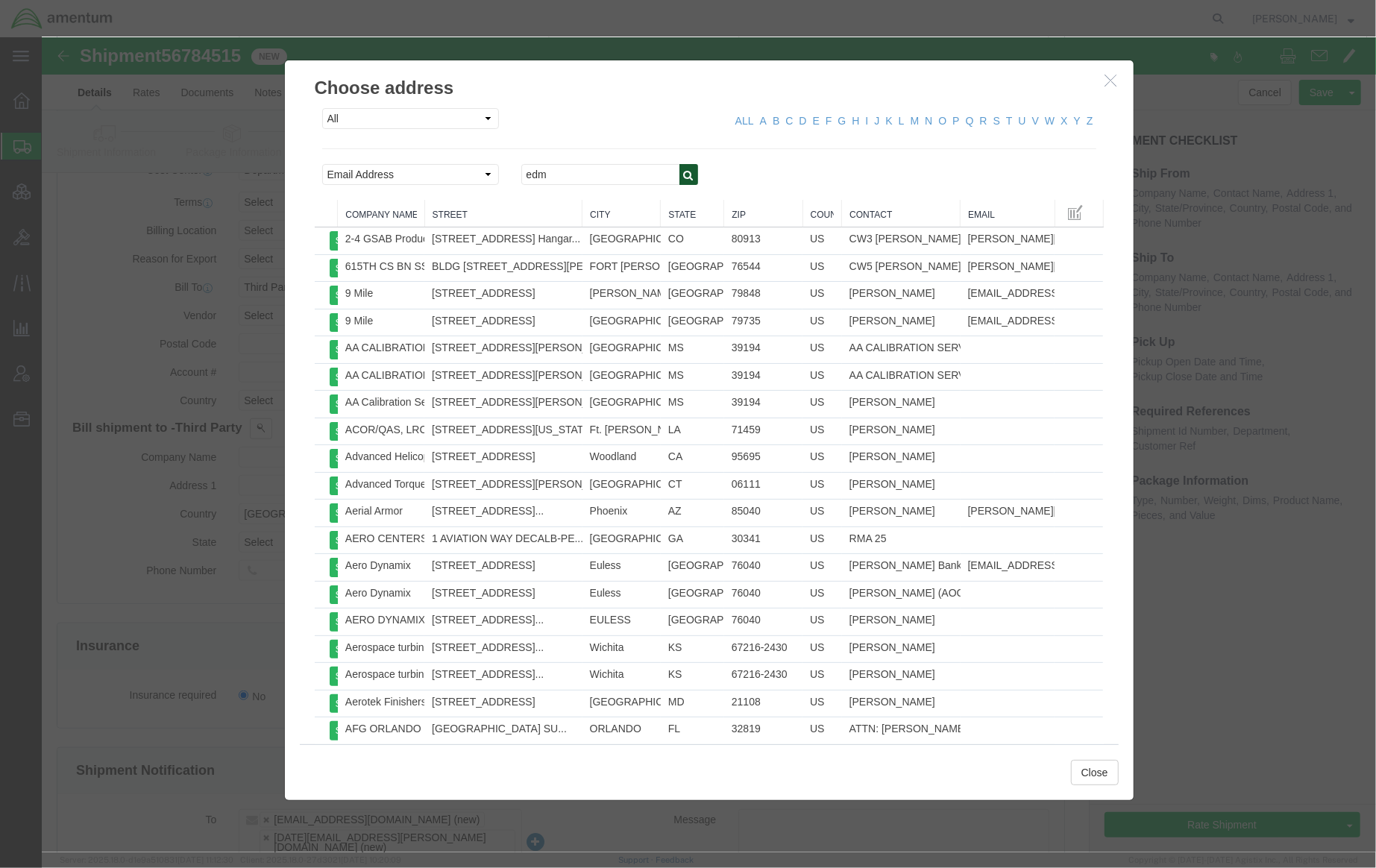
click icon "button"
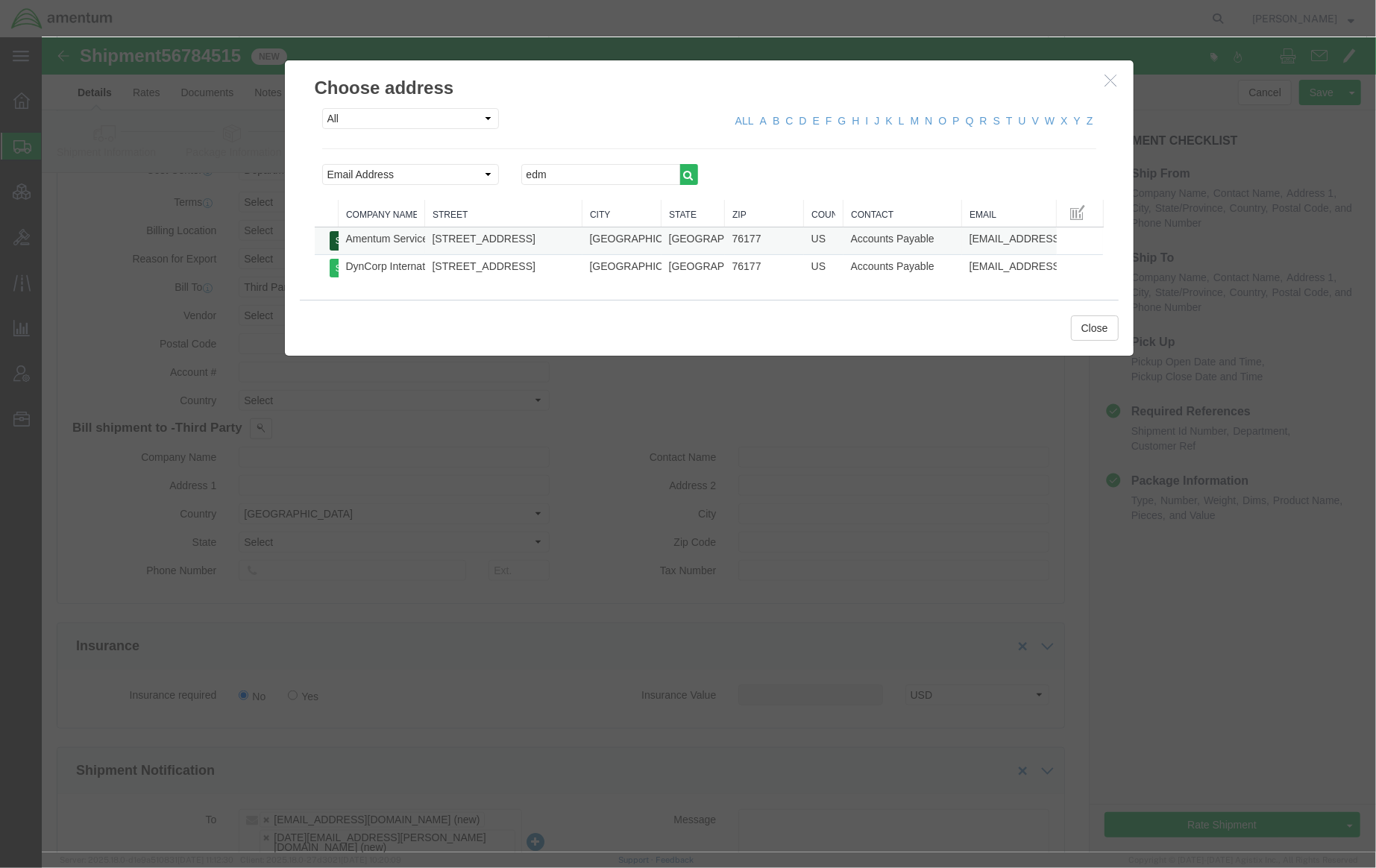
click button "Select"
select select "[GEOGRAPHIC_DATA]"
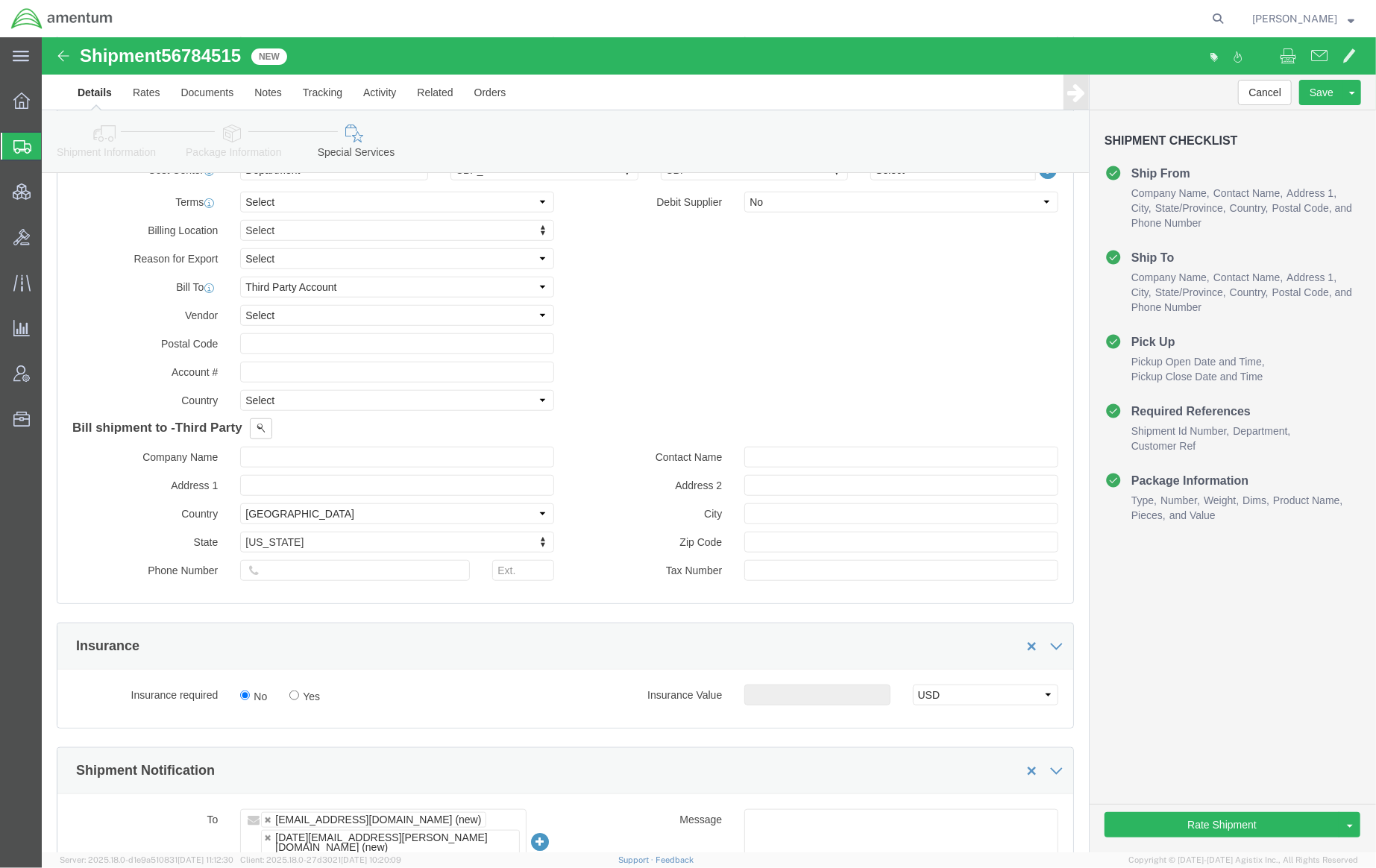
click div "Billing Location Select Select My Profile Location [PHONE_NUMBER] [PHONE_NUMBER…"
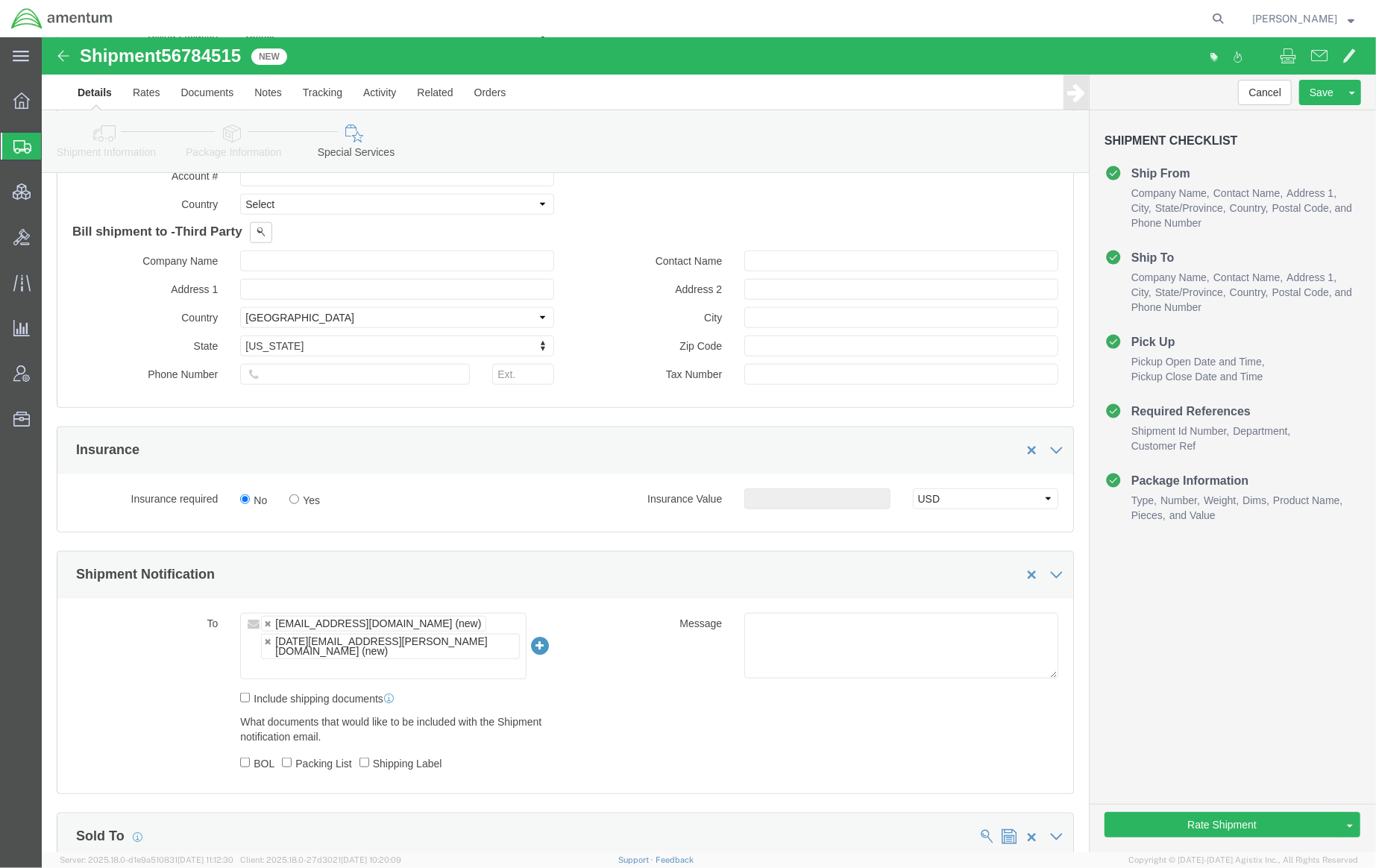
scroll to position [1135, 0]
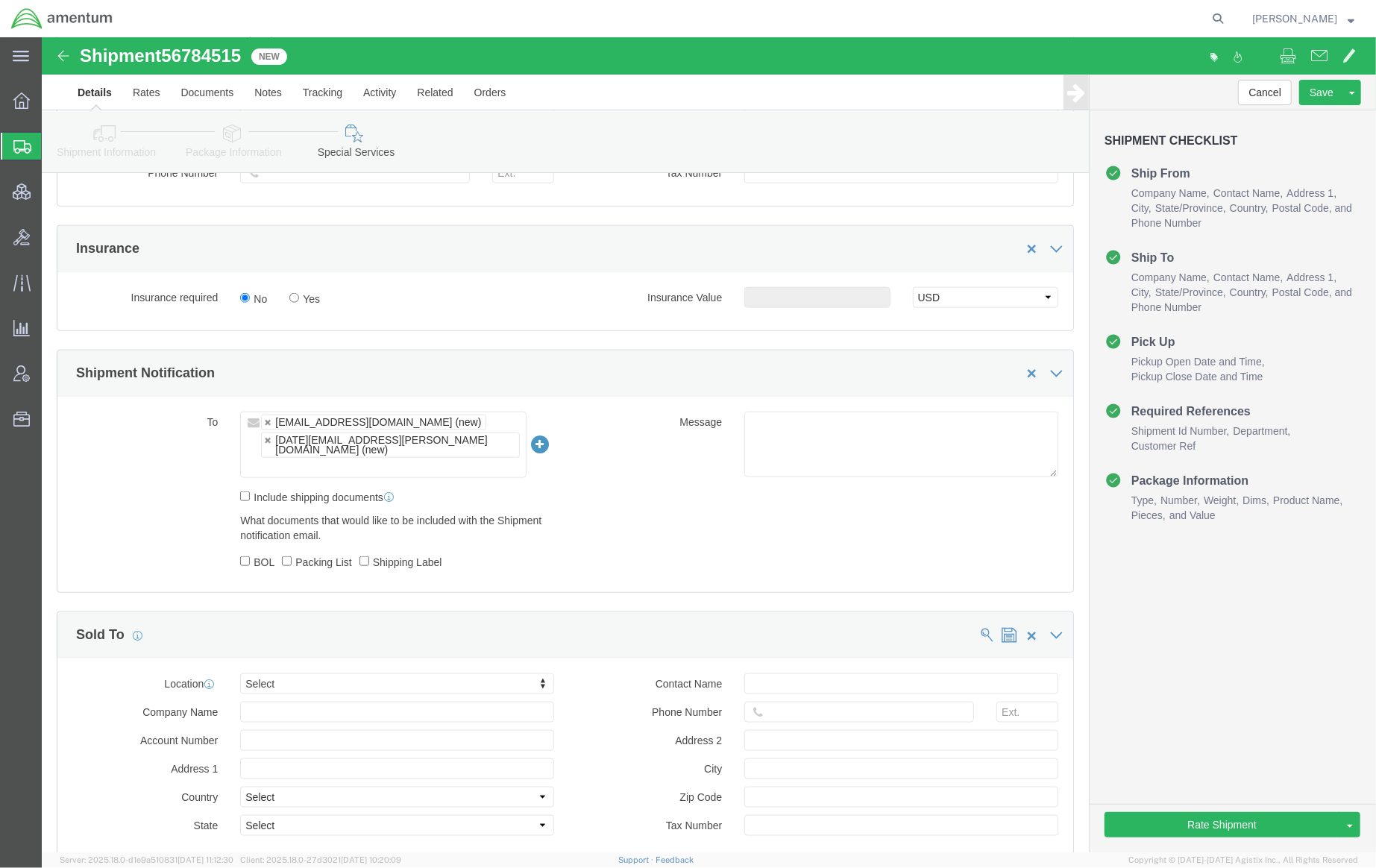
click input "text"
paste input "[EMAIL_ADDRESS][PERSON_NAME][DOMAIN_NAME]"
type input "[EMAIL_ADDRESS][PERSON_NAME][DOMAIN_NAME]"
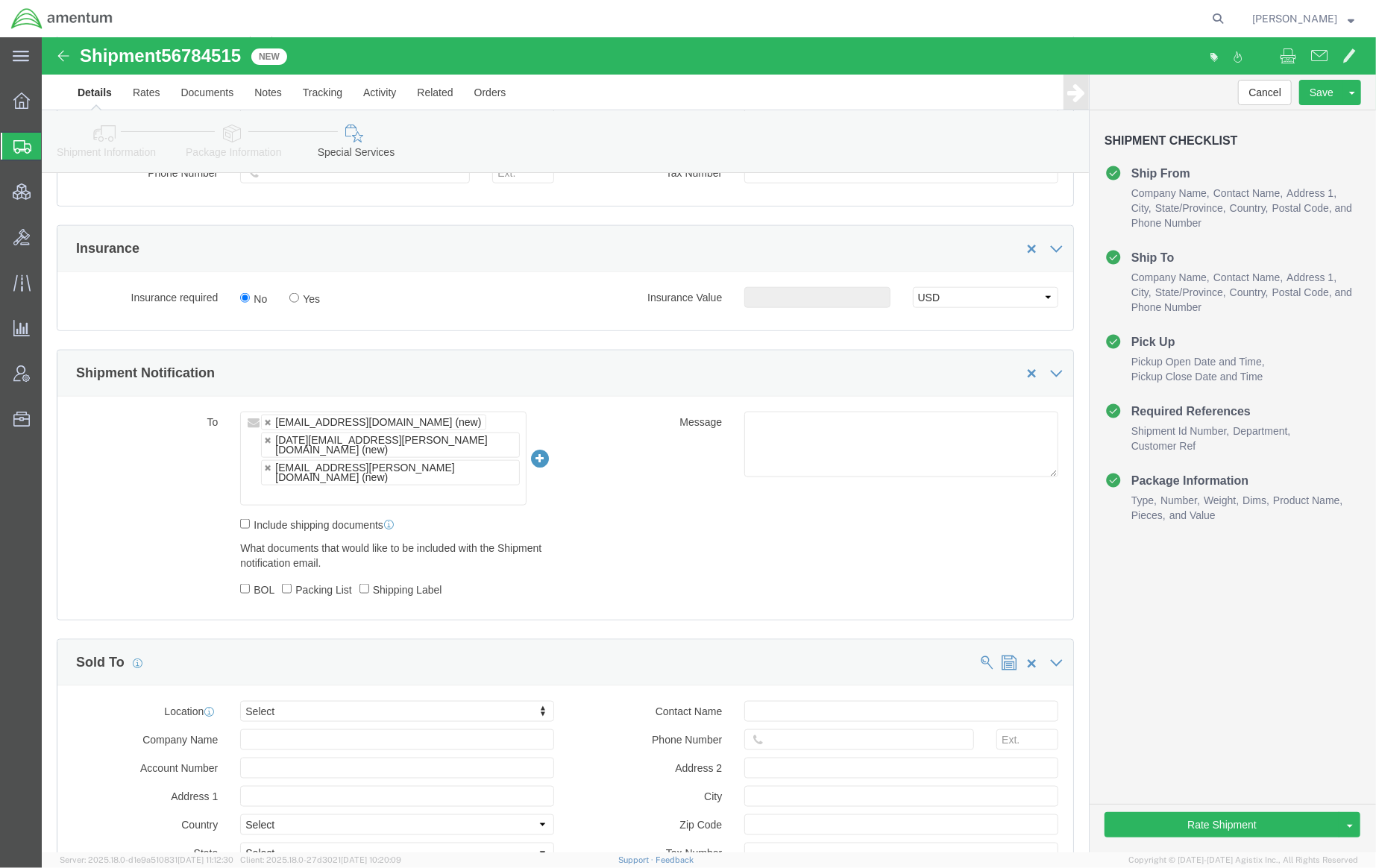
click div "To [EMAIL_ADDRESS][DOMAIN_NAME] (new) [PERSON_NAME][EMAIL_ADDRESS][PERSON_NAME]…"
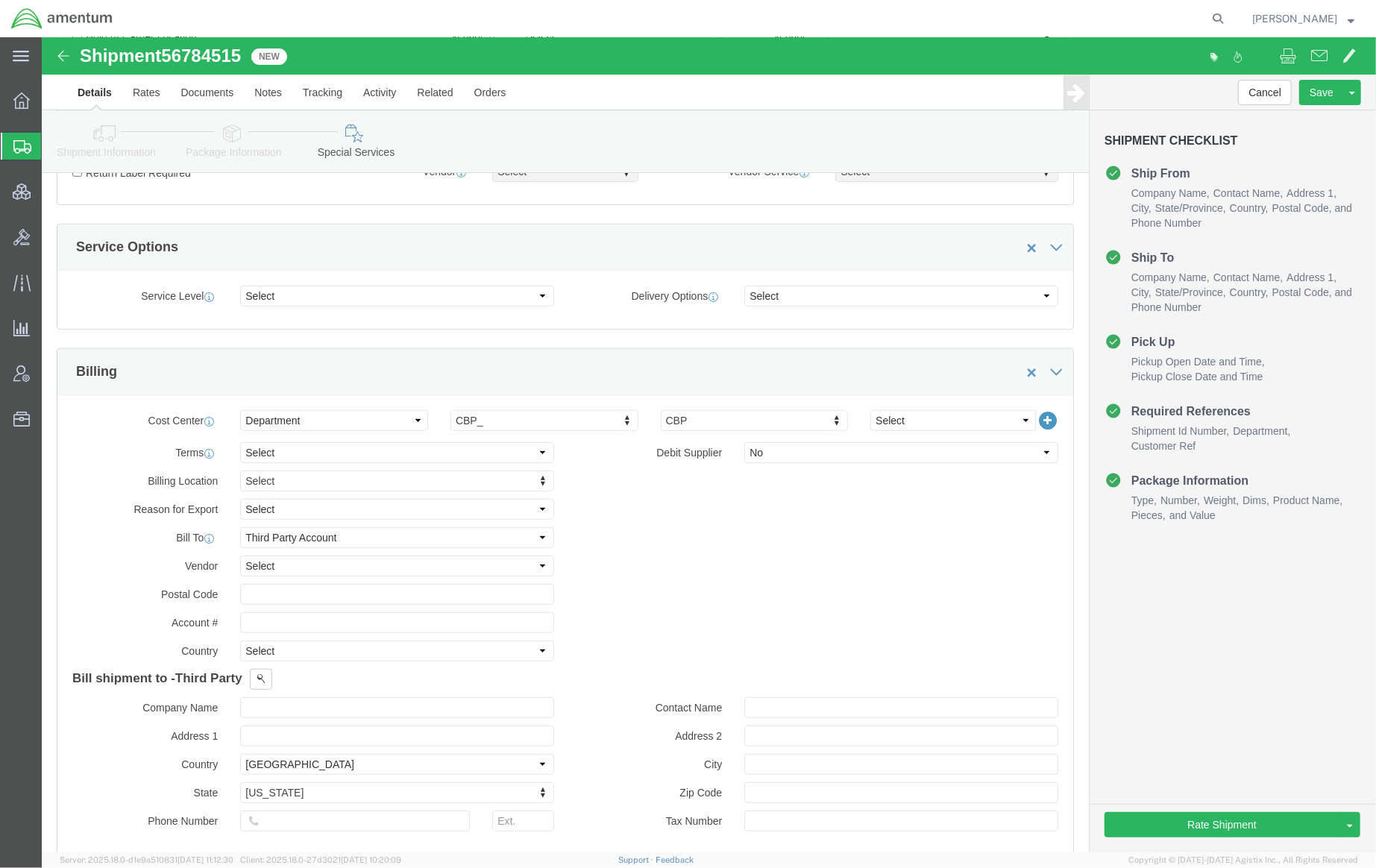
scroll to position [663, 0]
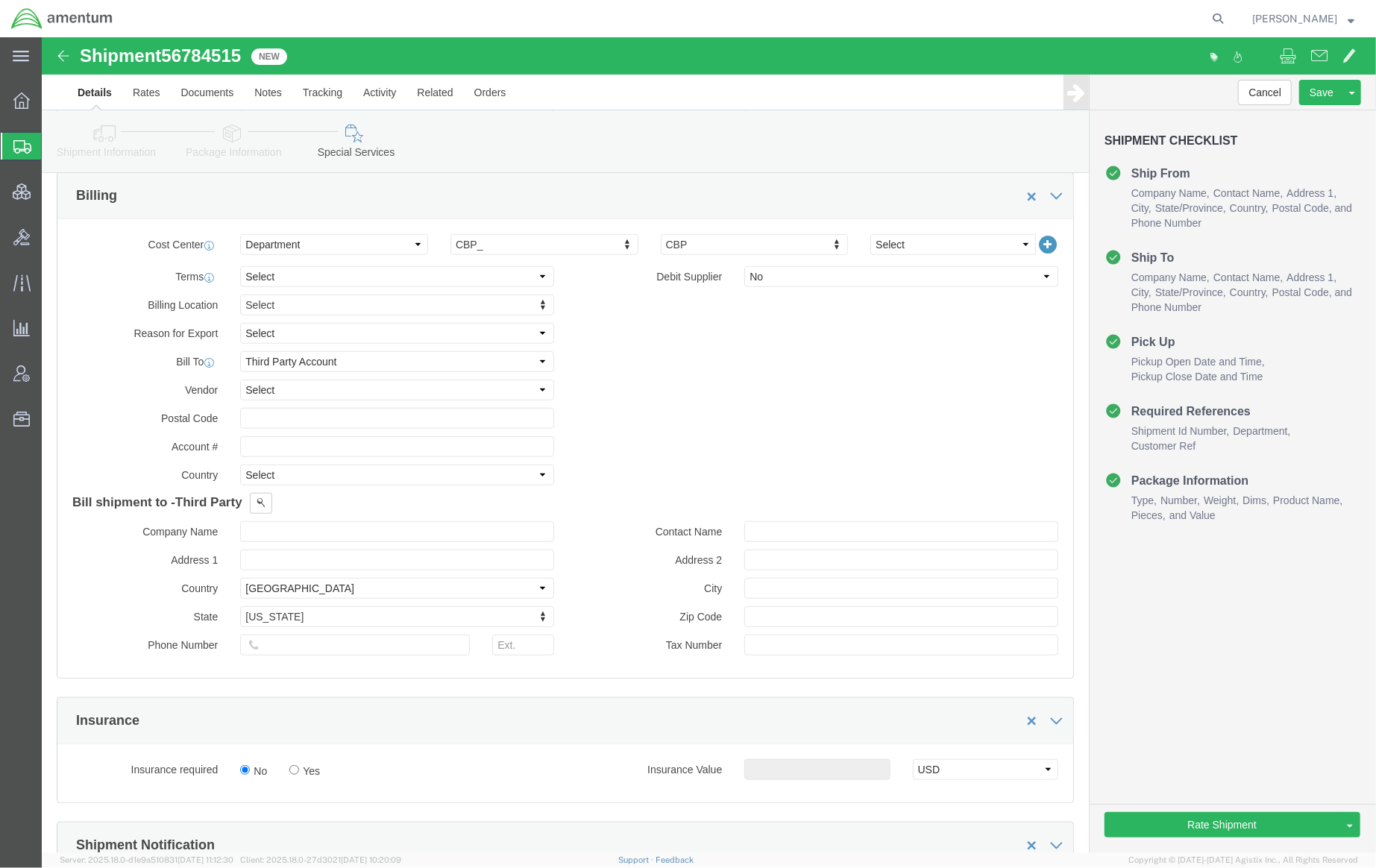
click icon
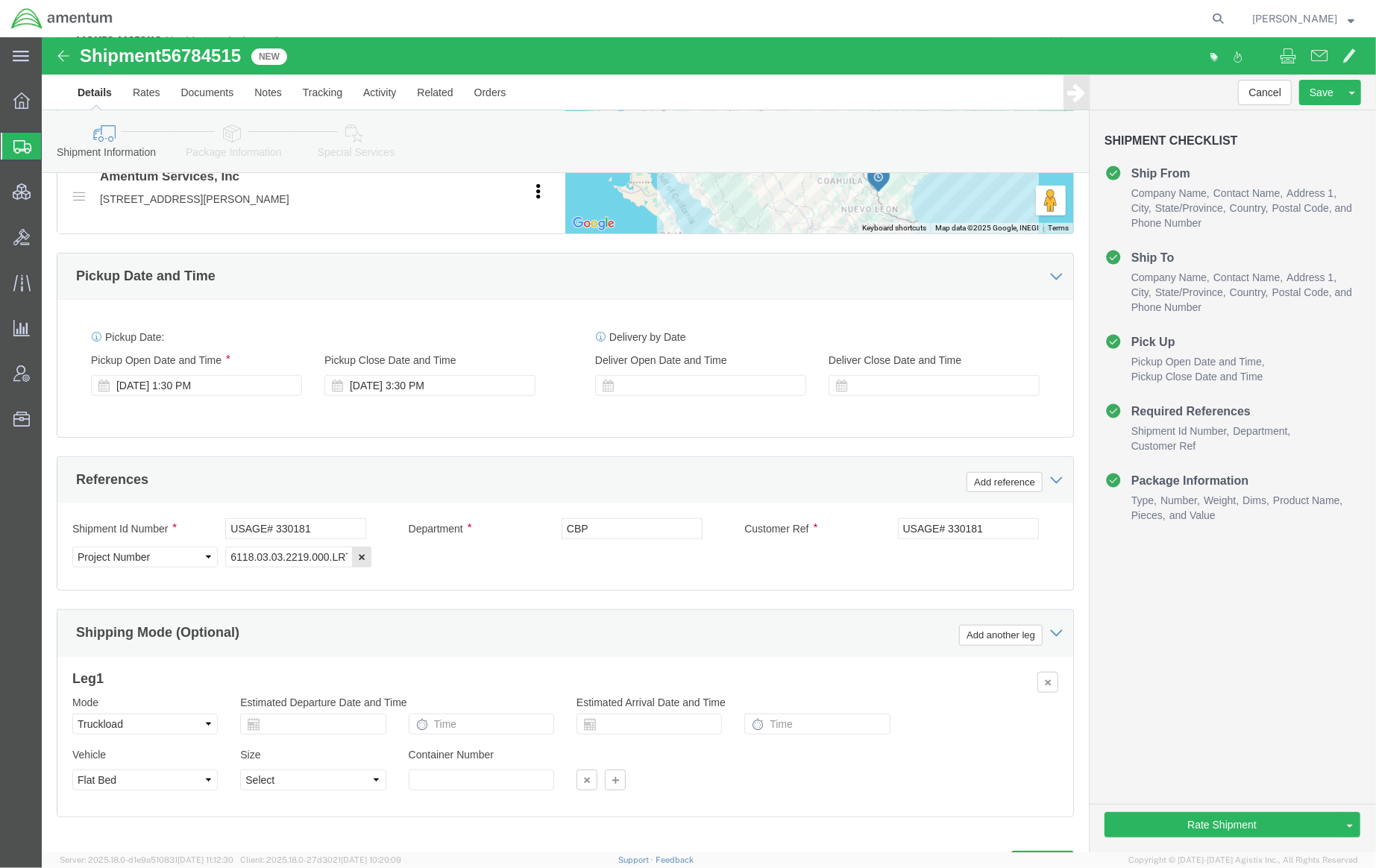
scroll to position [737, 0]
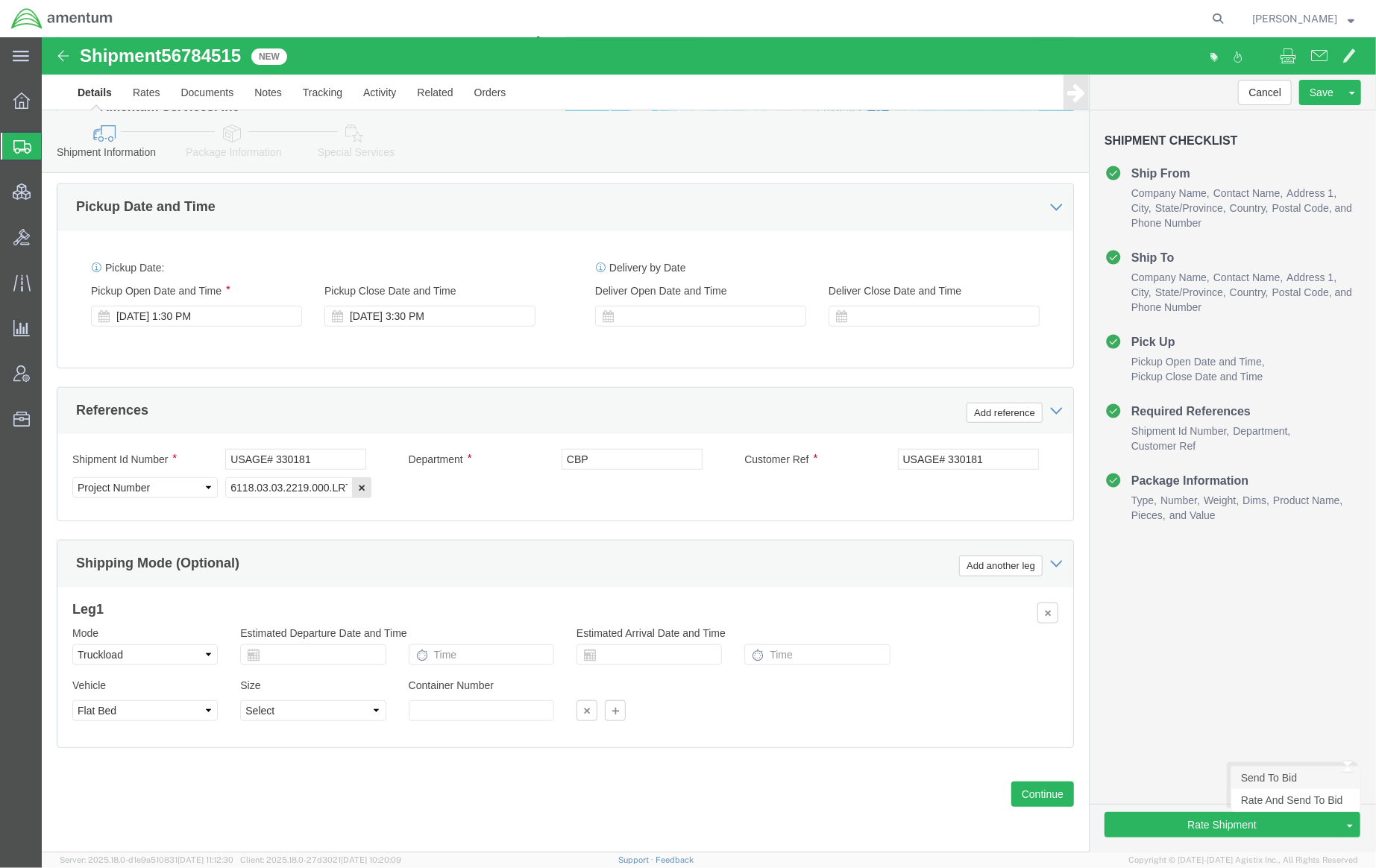
click link "Send To Bid"
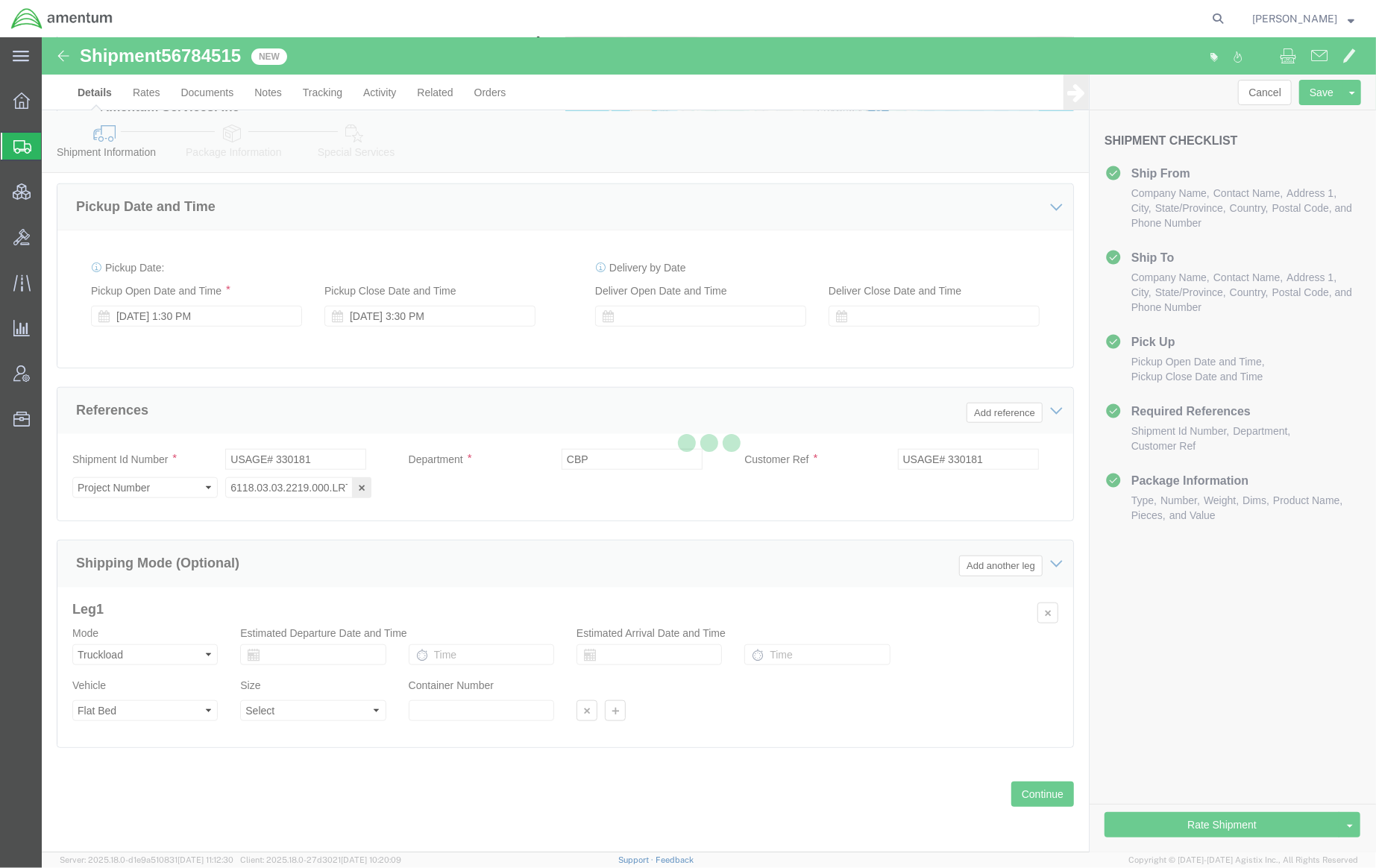
select select "TL"
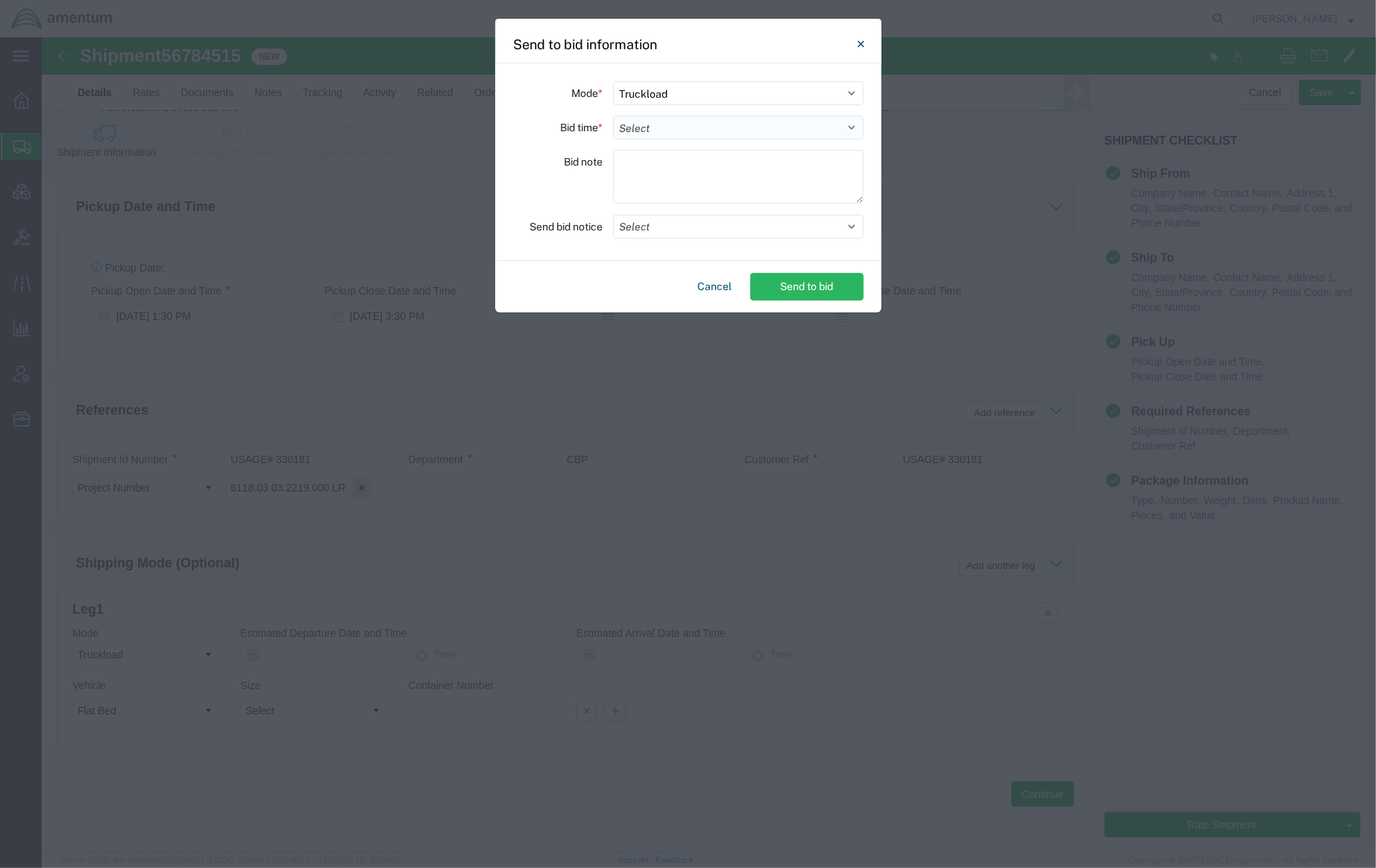
click at [667, 124] on select "Select 30 Min (Rush) 1 Hour (Rush) 2 Hours (Rush) 4 Hours (Rush) 8 Hours (Rush)…" at bounding box center [738, 128] width 250 height 24
select select "20"
click at [614, 116] on select "Select 30 Min (Rush) 1 Hour (Rush) 2 Hours (Rush) 4 Hours (Rush) 8 Hours (Rush)…" at bounding box center [738, 128] width 250 height 24
click at [682, 229] on button "Select" at bounding box center [738, 226] width 250 height 24
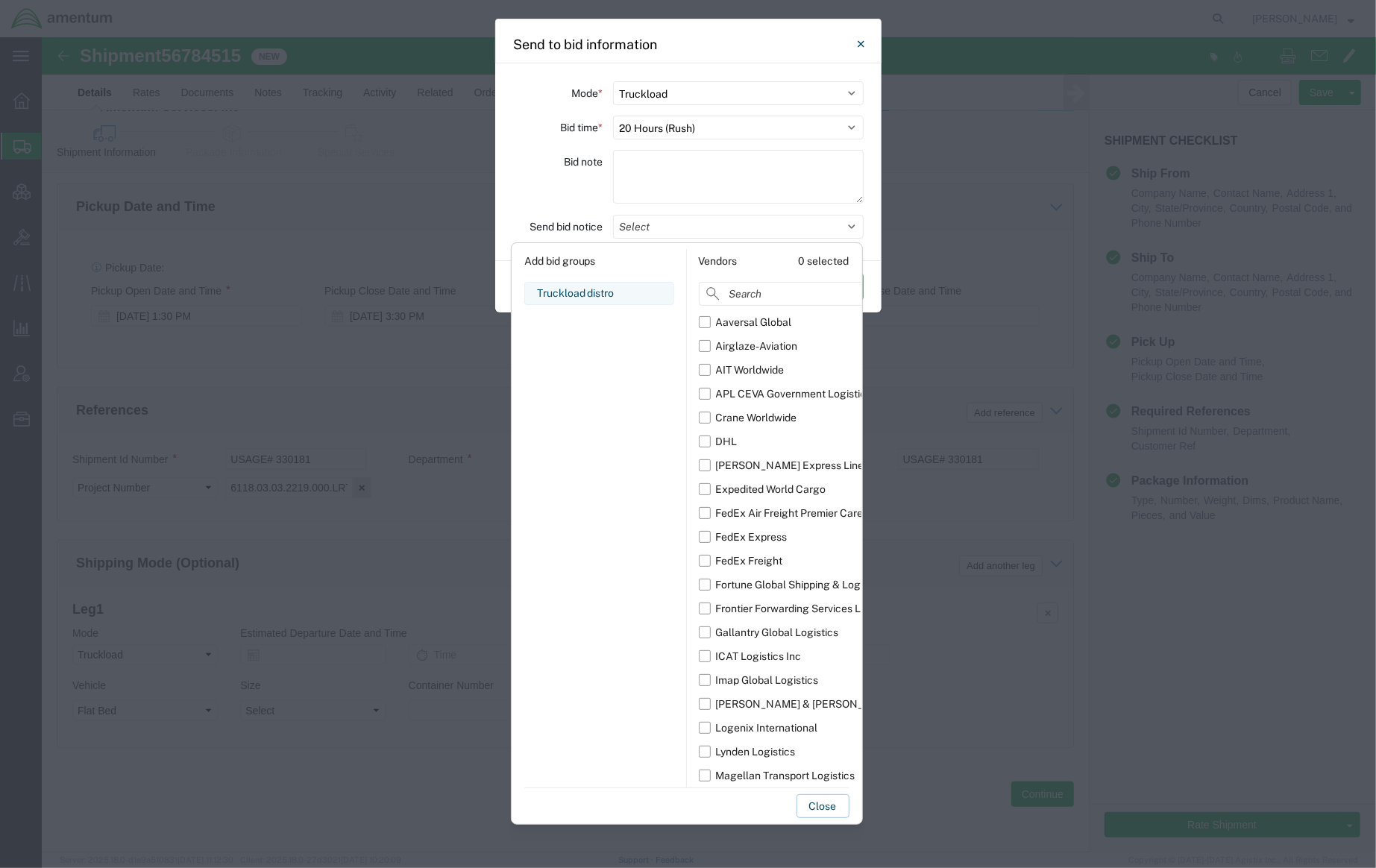
click at [581, 190] on div "Bid note" at bounding box center [558, 179] width 90 height 58
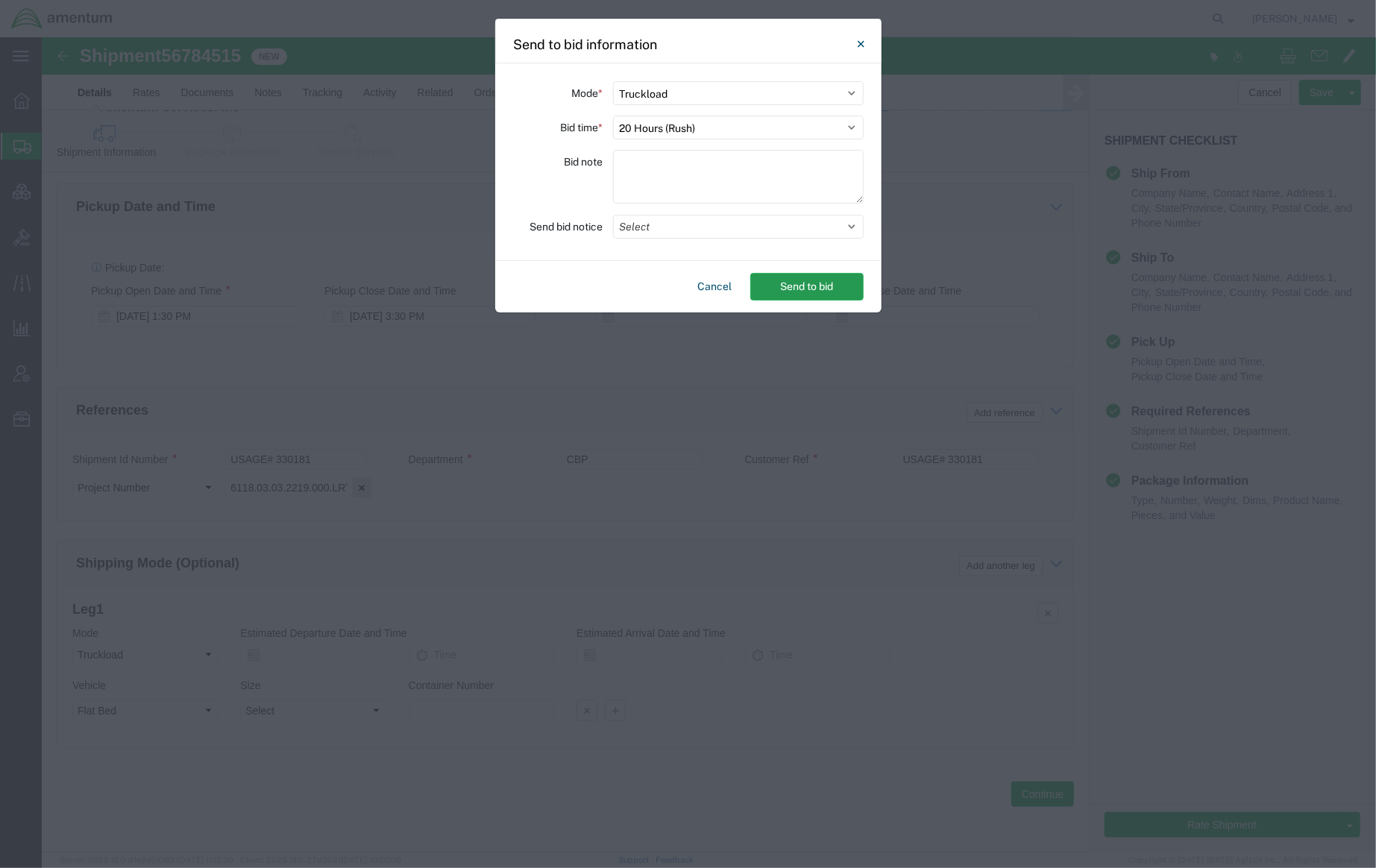
click at [812, 294] on button "Send to bid" at bounding box center [807, 287] width 114 height 28
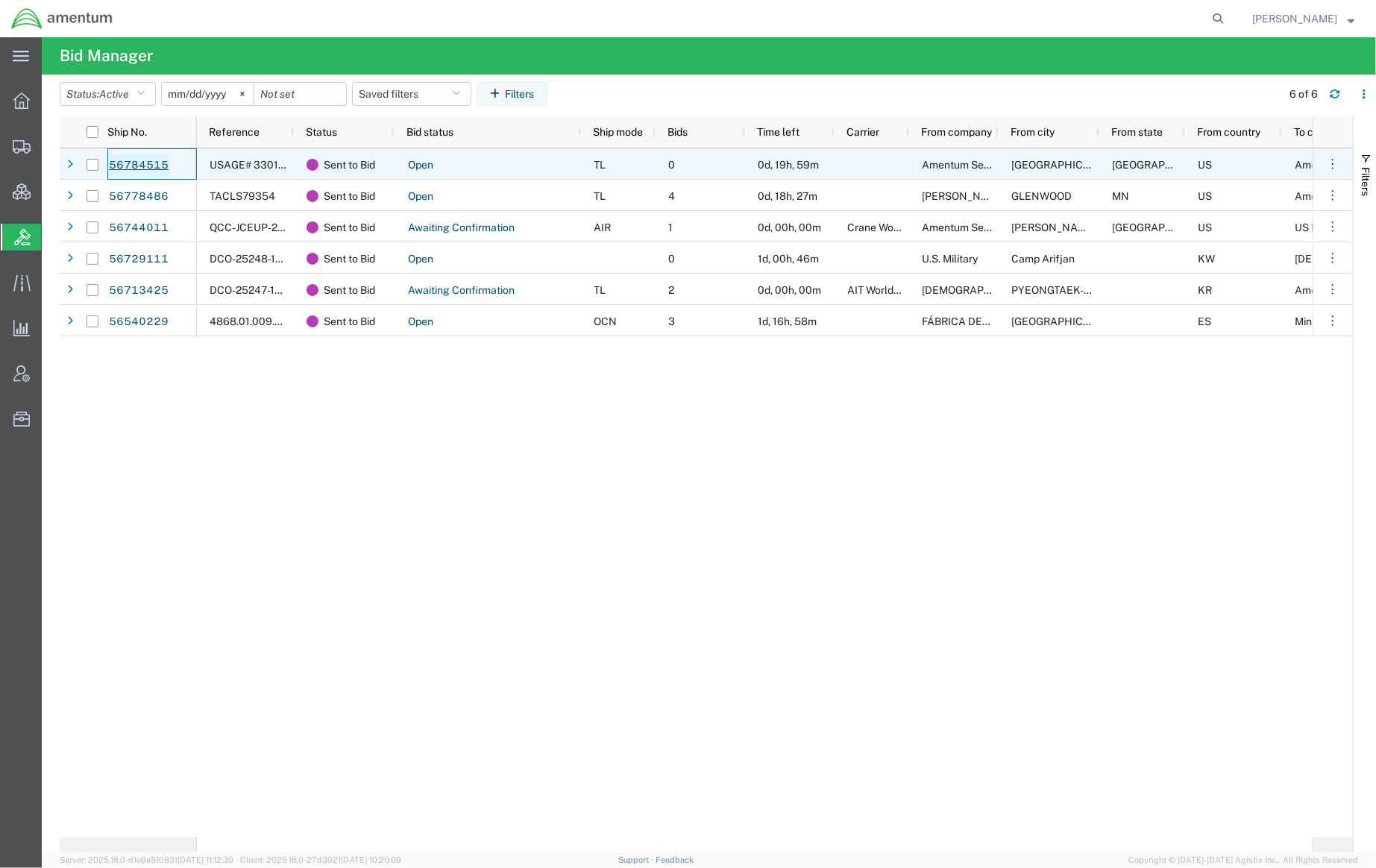
click at [123, 170] on link "56784515" at bounding box center [138, 166] width 61 height 24
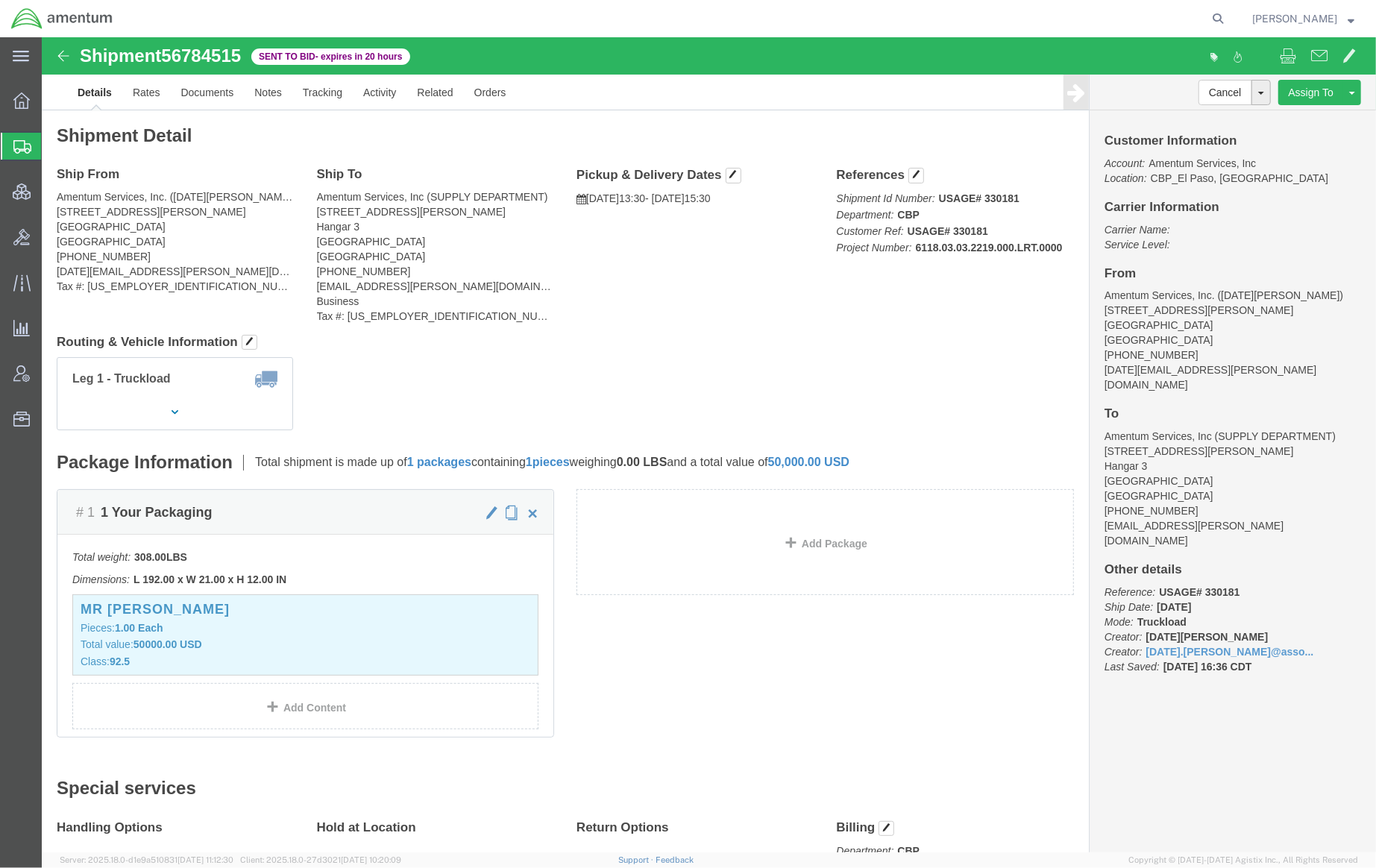
drag, startPoint x: 383, startPoint y: 20, endPoint x: 52, endPoint y: 14, distance: 331.1
click div "Shipment 56784515 Sent to Bid - expires in 20 hours"
copy div "Shipment 56784515 Sent to Bid - expires in 20 hours"
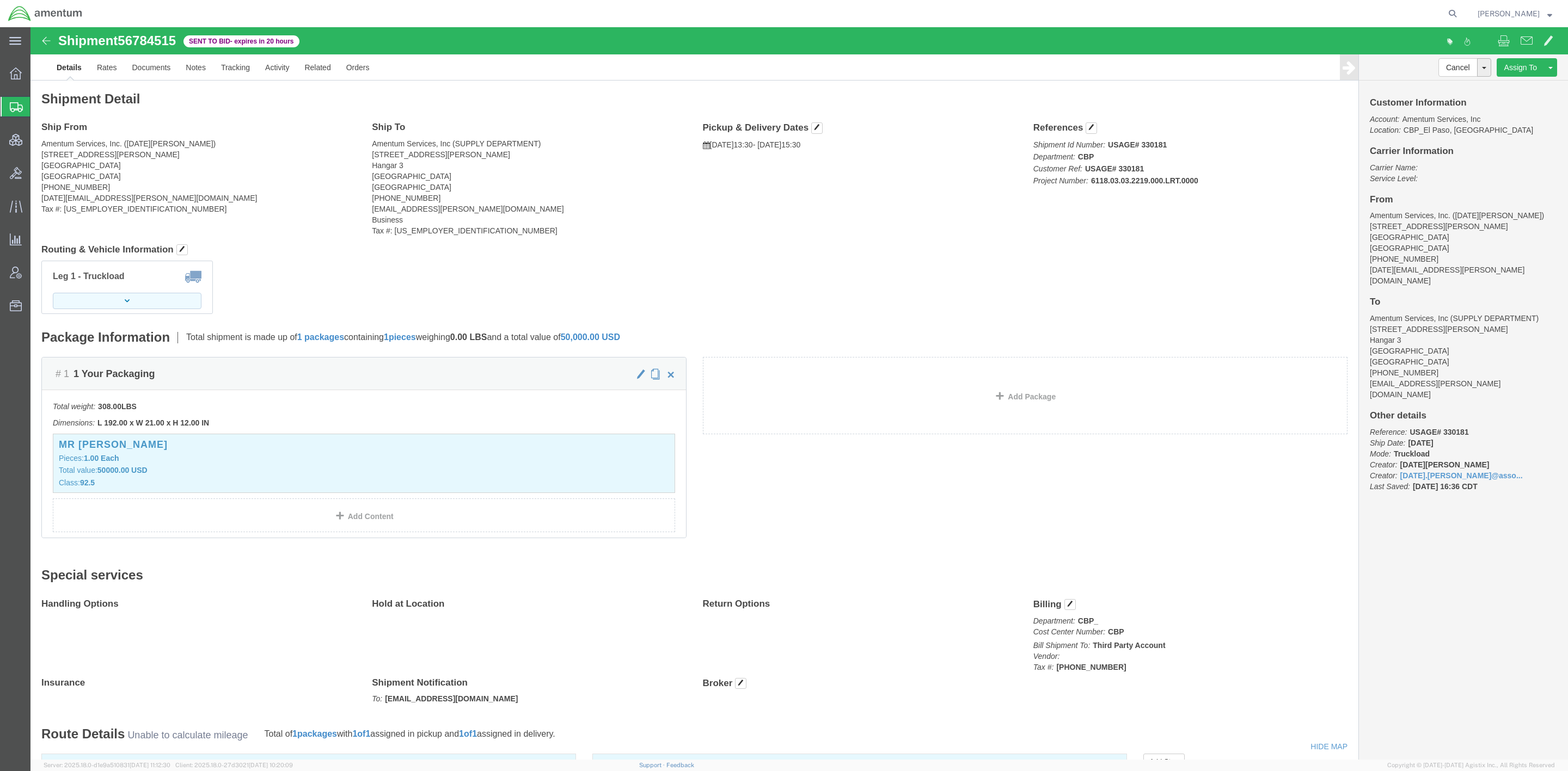
click button "button"
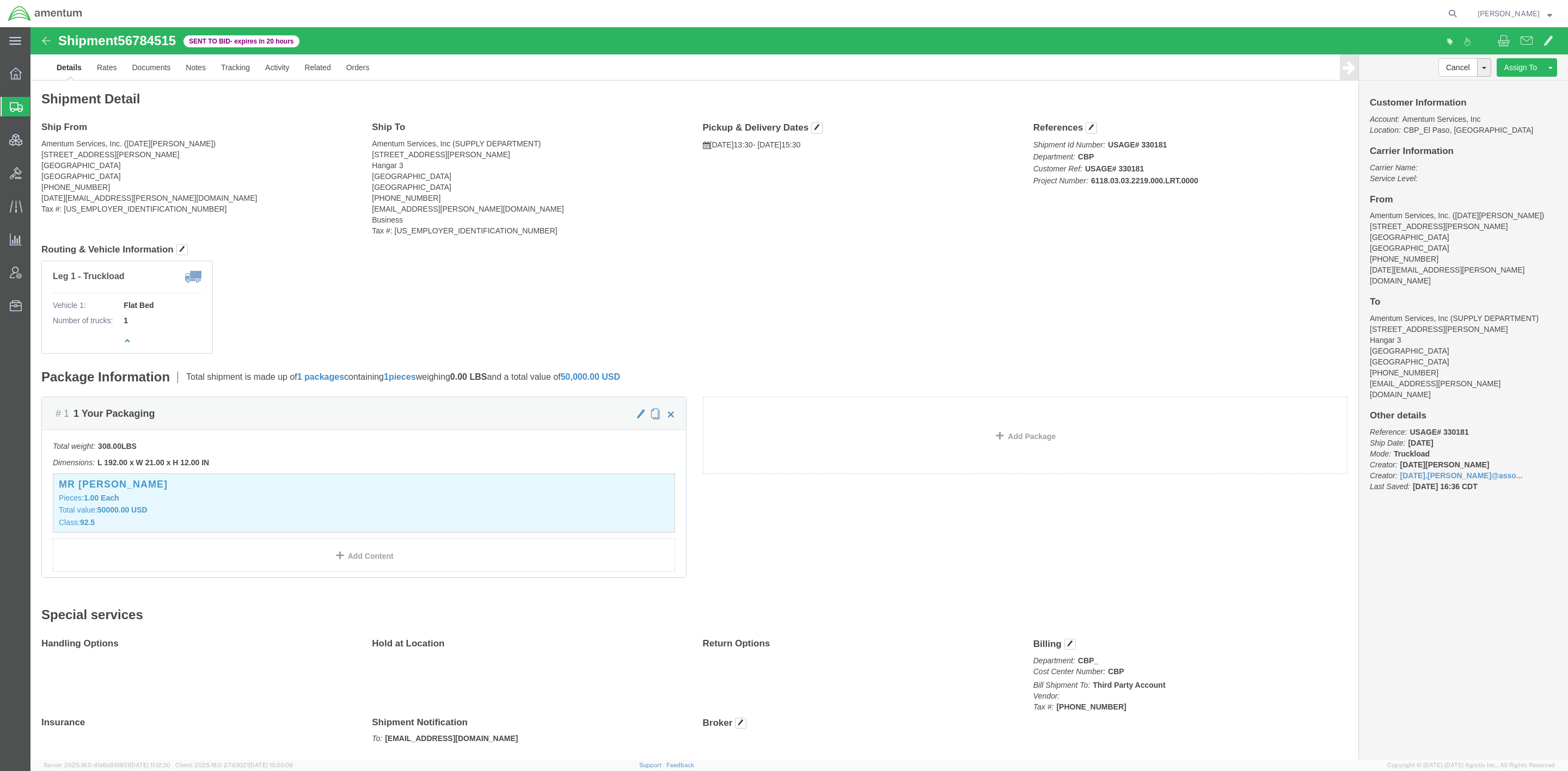
click div "Leg 1 - Truckload Vehicle 1: Flat Bed Number of trucks: 1"
click at [39, 101] on span "Shipments" at bounding box center [34, 107] width 9 height 22
